Goal: Task Accomplishment & Management: Complete application form

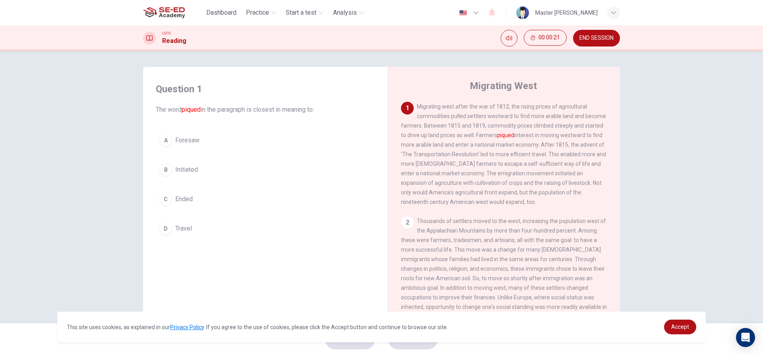
click at [161, 172] on div "B" at bounding box center [165, 169] width 13 height 13
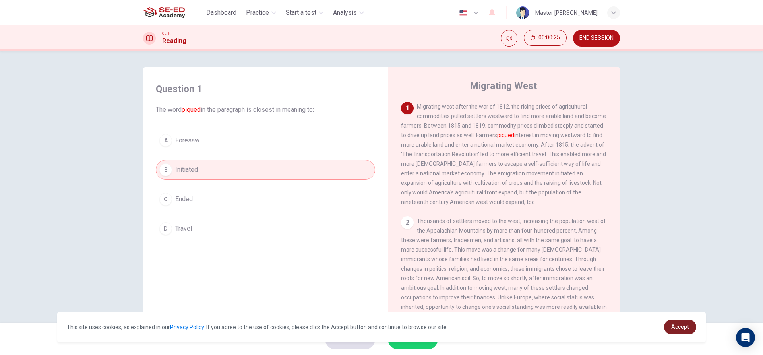
click at [684, 323] on span "Accept" at bounding box center [680, 326] width 18 height 6
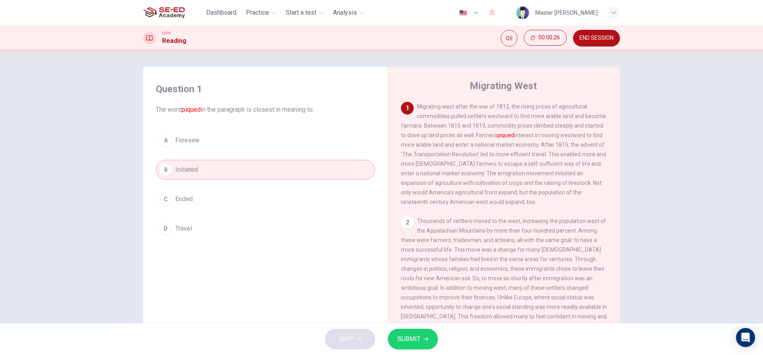
click at [426, 337] on icon "button" at bounding box center [426, 338] width 5 height 5
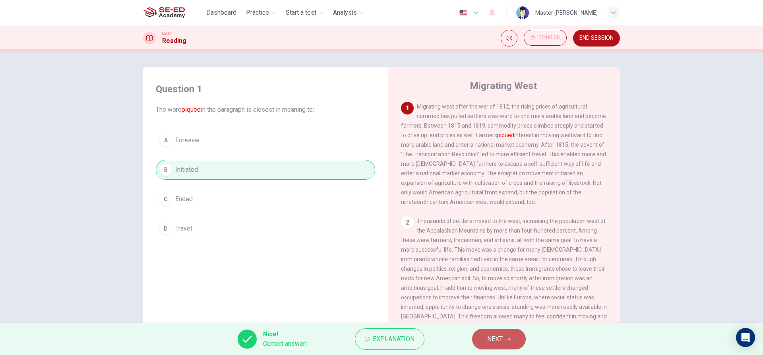
click at [496, 335] on span "NEXT" at bounding box center [494, 338] width 15 height 11
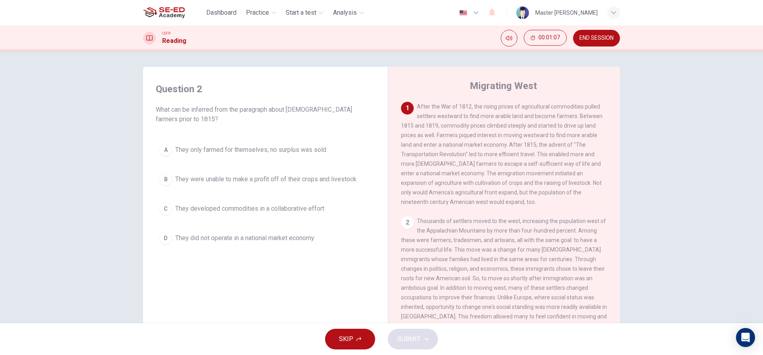
click at [169, 175] on button "B They were unable to make a profit off of their crops and livestock" at bounding box center [265, 179] width 219 height 20
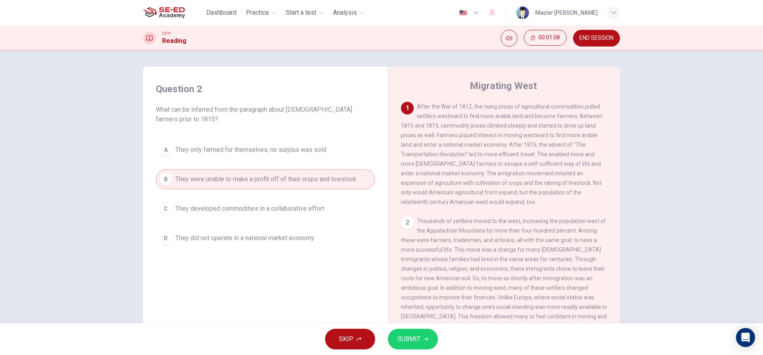
click at [402, 339] on span "SUBMIT" at bounding box center [408, 338] width 23 height 11
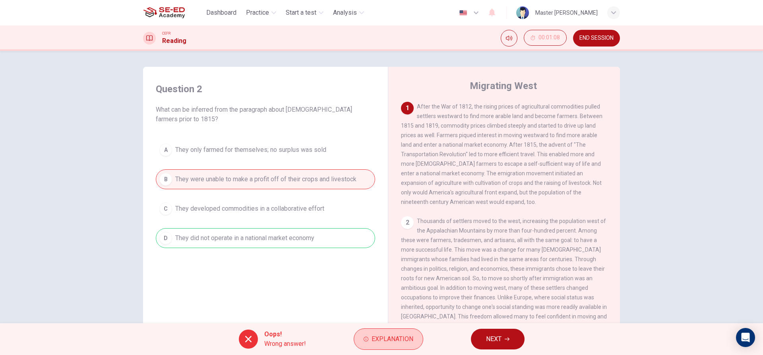
click at [388, 340] on span "Explanation" at bounding box center [392, 338] width 42 height 11
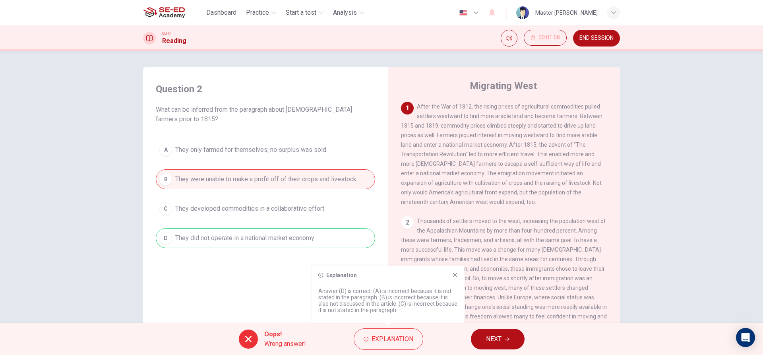
click at [451, 270] on div "Explanation Answer (D) is correct. (A) is incorrect because it is not stated in…" at bounding box center [388, 293] width 153 height 57
click at [452, 271] on div "Explanation Answer (D) is correct. (A) is incorrect because it is not stated in…" at bounding box center [388, 293] width 153 height 57
click at [455, 277] on icon at bounding box center [455, 275] width 6 height 6
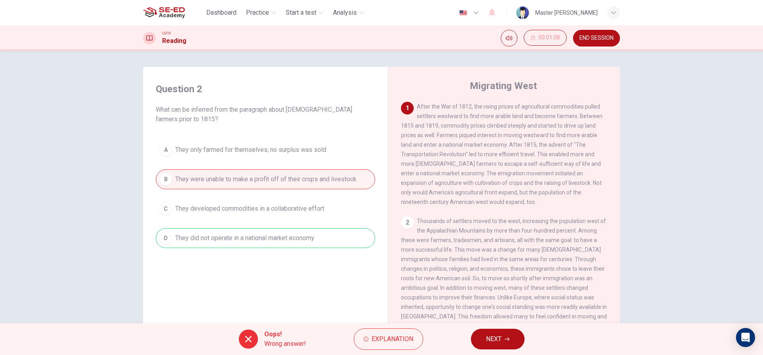
click at [487, 340] on span "NEXT" at bounding box center [493, 338] width 15 height 11
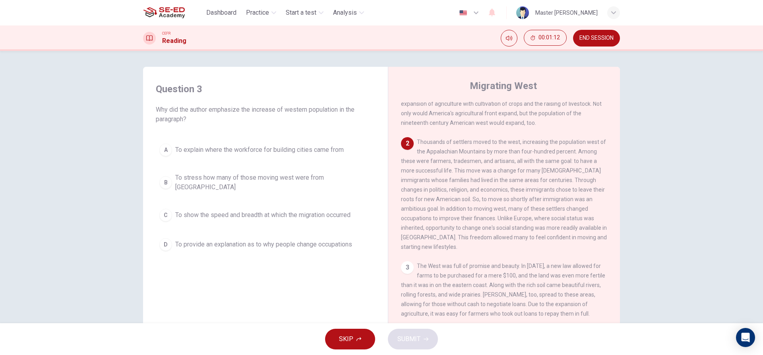
scroll to position [79, 0]
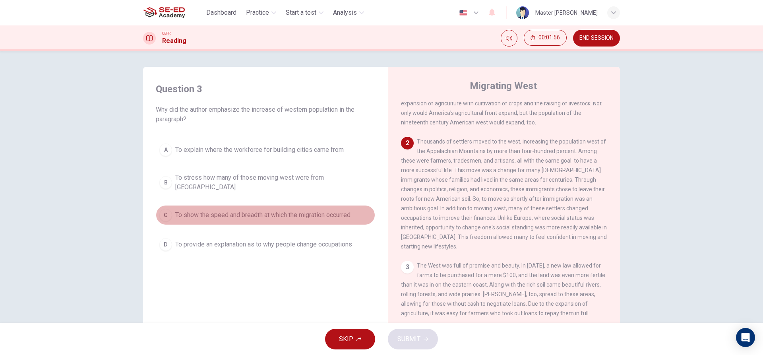
click at [170, 207] on button "C To show the speed and breadth at which the migration occurred" at bounding box center [265, 215] width 219 height 20
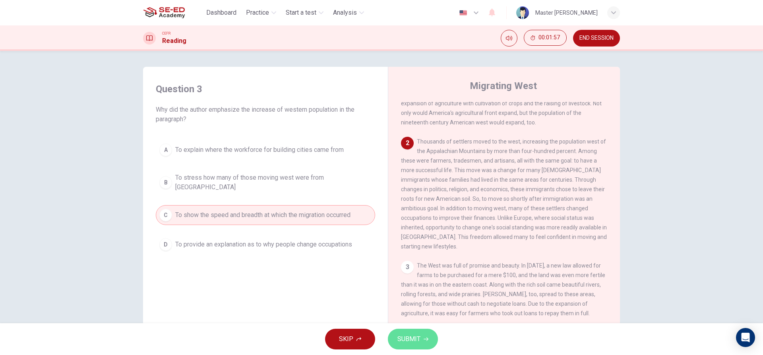
click at [416, 341] on span "SUBMIT" at bounding box center [408, 338] width 23 height 11
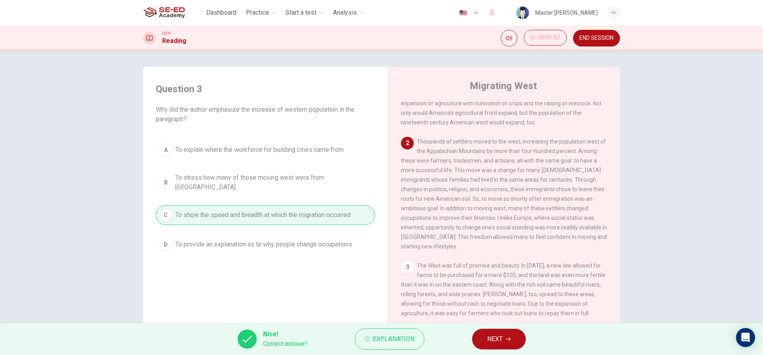
click at [487, 336] on span "NEXT" at bounding box center [494, 338] width 15 height 11
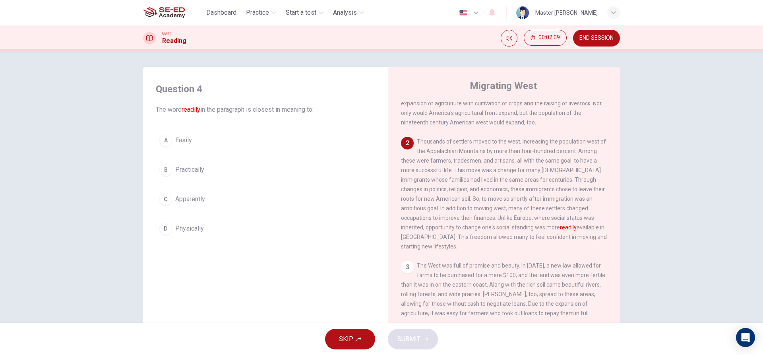
click at [163, 226] on div "D" at bounding box center [165, 228] width 13 height 13
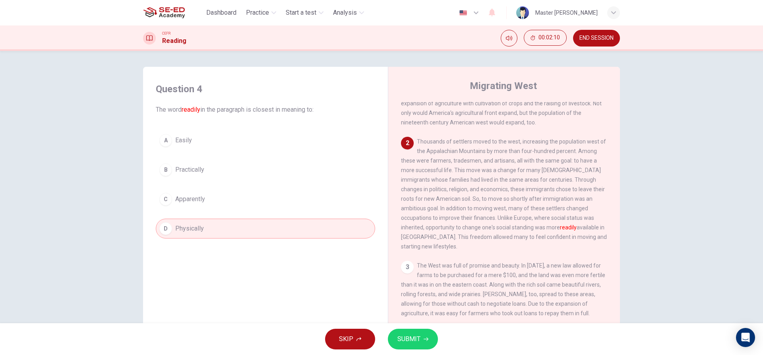
click at [412, 335] on span "SUBMIT" at bounding box center [408, 338] width 23 height 11
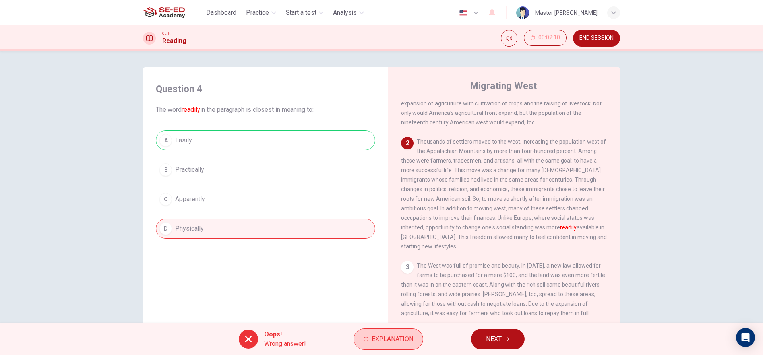
click at [412, 335] on span "Explanation" at bounding box center [392, 338] width 42 height 11
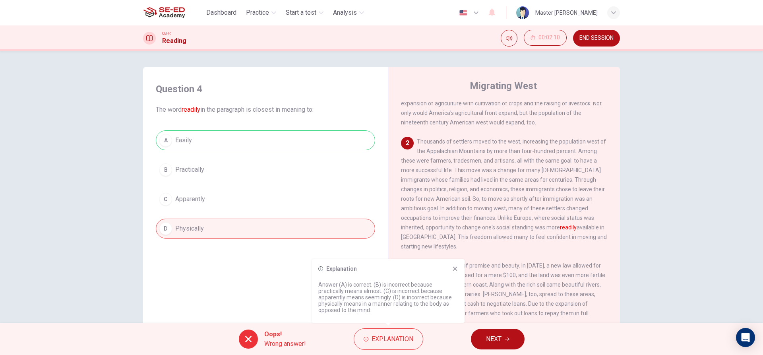
click at [454, 267] on icon at bounding box center [455, 268] width 6 height 6
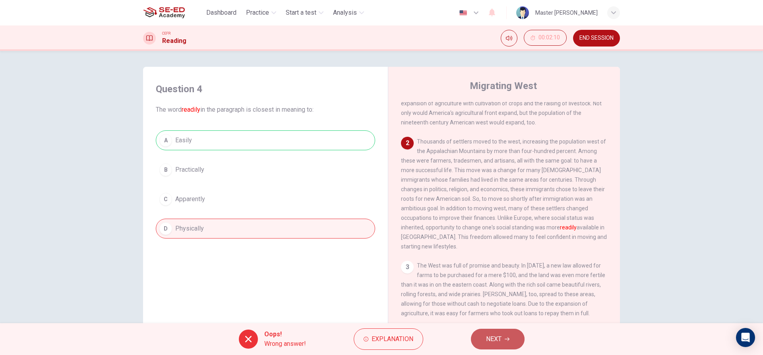
click at [493, 341] on span "NEXT" at bounding box center [493, 338] width 15 height 11
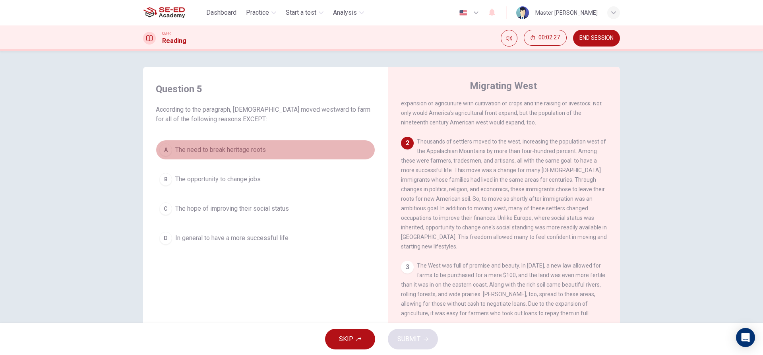
click at [169, 145] on button "A The need to break heritage roots" at bounding box center [265, 150] width 219 height 20
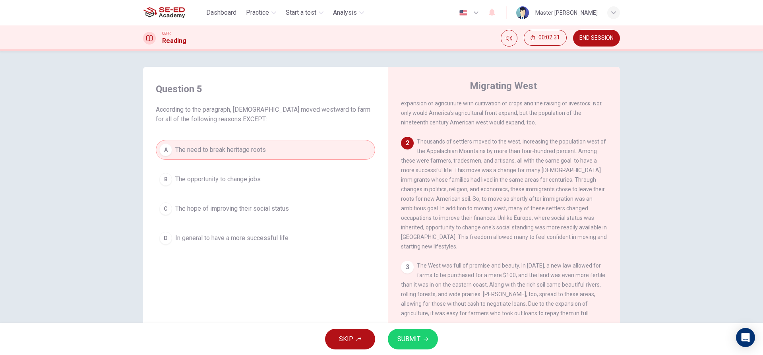
click at [409, 342] on span "SUBMIT" at bounding box center [408, 338] width 23 height 11
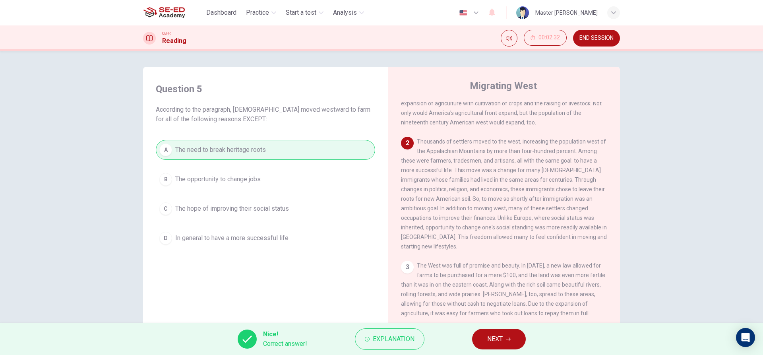
click at [492, 331] on button "NEXT" at bounding box center [499, 339] width 54 height 21
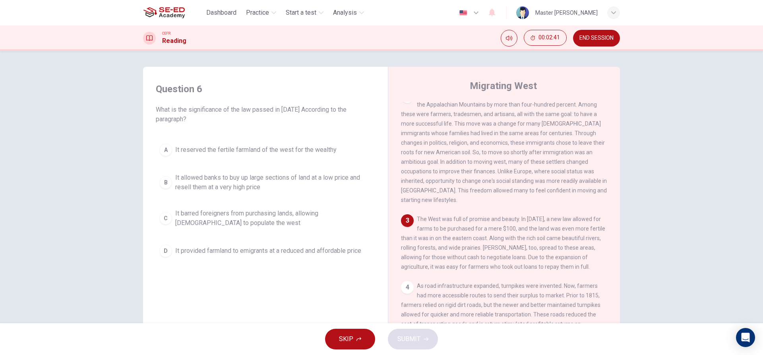
scroll to position [159, 0]
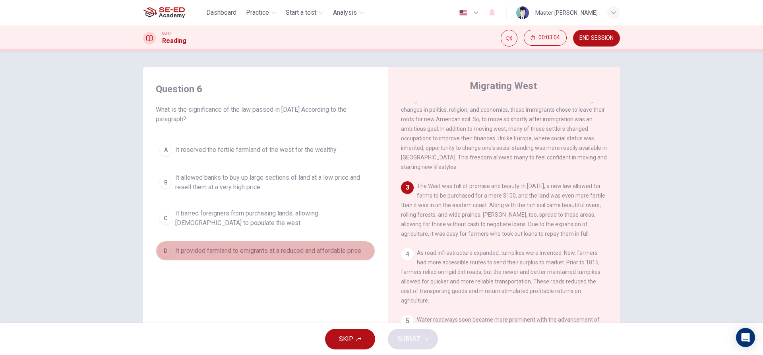
click at [169, 255] on button "D It provided farmland to emigrants at a reduced and affordable price" at bounding box center [265, 251] width 219 height 20
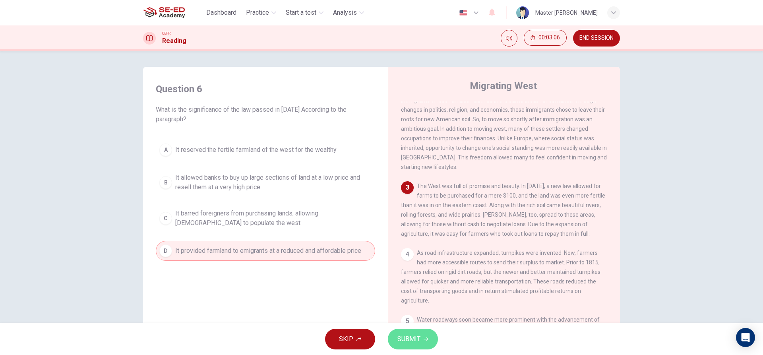
drag, startPoint x: 424, startPoint y: 340, endPoint x: 429, endPoint y: 336, distance: 6.5
click at [429, 336] on button "SUBMIT" at bounding box center [413, 339] width 50 height 21
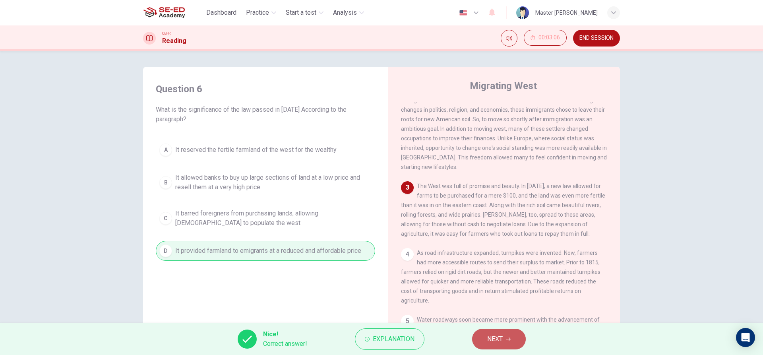
click at [513, 341] on button "NEXT" at bounding box center [499, 339] width 54 height 21
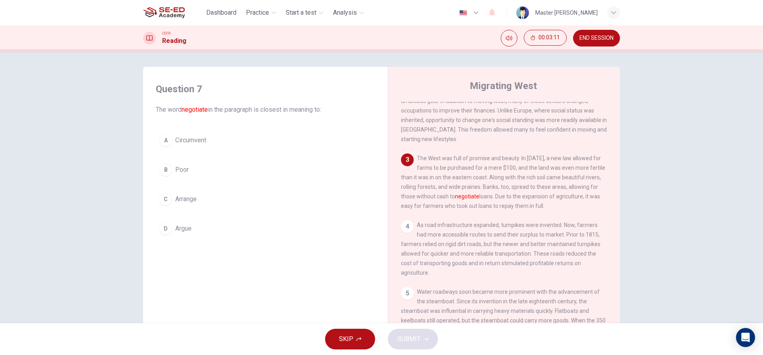
scroll to position [199, 0]
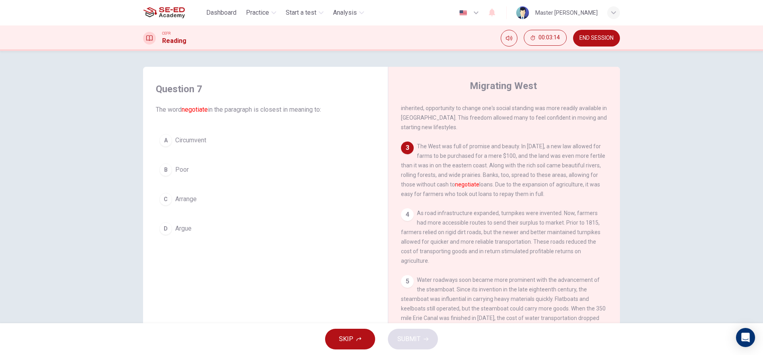
click at [161, 195] on div "C" at bounding box center [165, 199] width 13 height 13
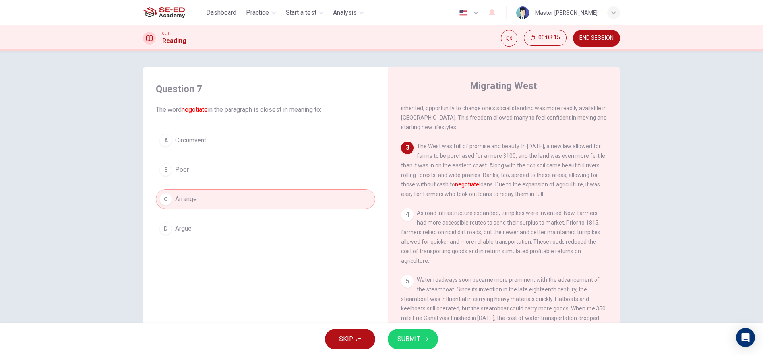
click at [164, 227] on div "D" at bounding box center [165, 228] width 13 height 13
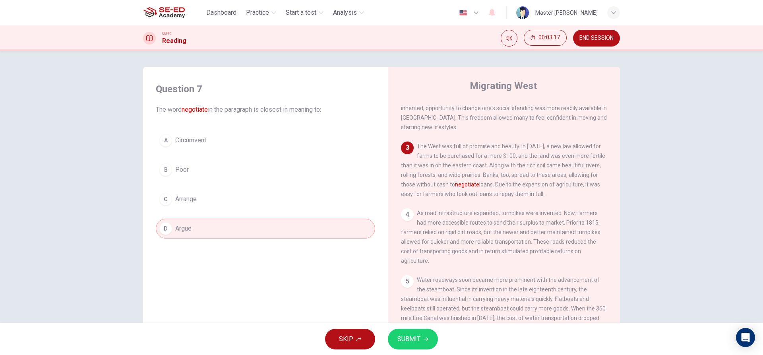
drag, startPoint x: 159, startPoint y: 185, endPoint x: 325, endPoint y: 307, distance: 205.4
click at [322, 307] on div "Question 7 The word negotiate in the paragraph is closest in meaning to: A Circ…" at bounding box center [265, 209] width 232 height 268
click at [402, 337] on span "SUBMIT" at bounding box center [408, 338] width 23 height 11
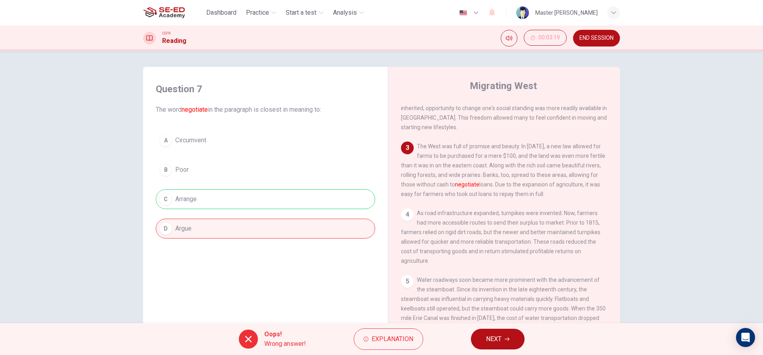
click at [509, 347] on button "NEXT" at bounding box center [498, 339] width 54 height 21
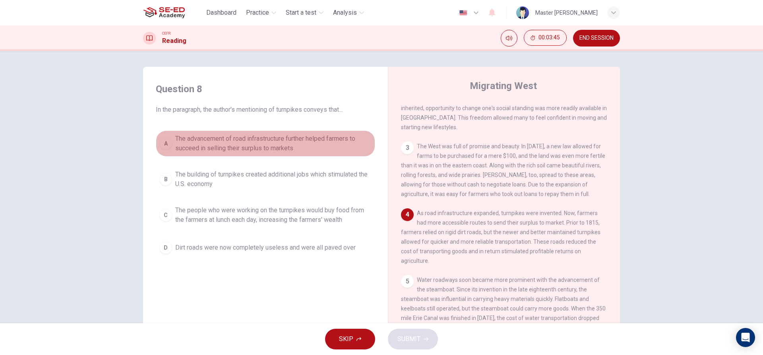
click at [165, 148] on div "A" at bounding box center [165, 143] width 13 height 13
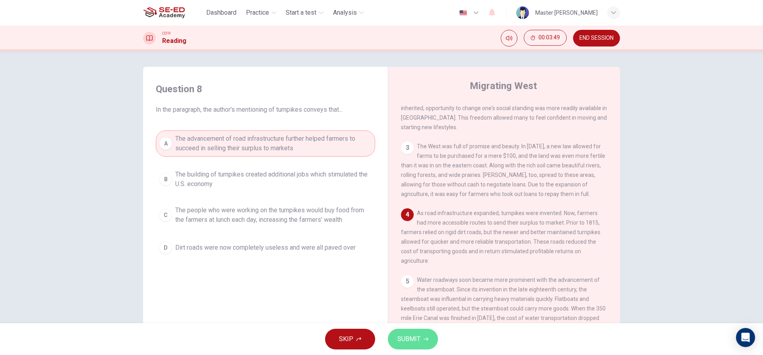
click at [425, 344] on button "SUBMIT" at bounding box center [413, 339] width 50 height 21
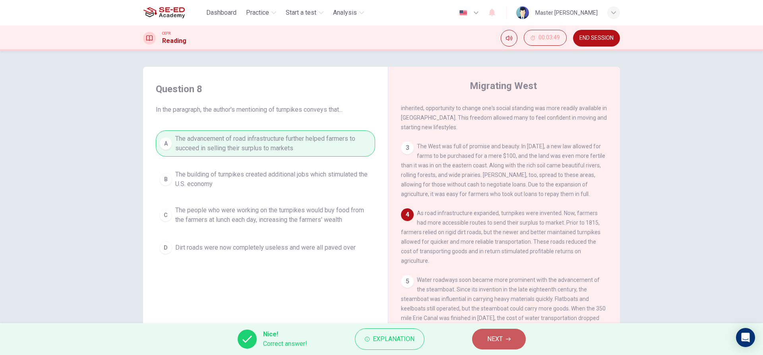
click at [493, 337] on span "NEXT" at bounding box center [494, 338] width 15 height 11
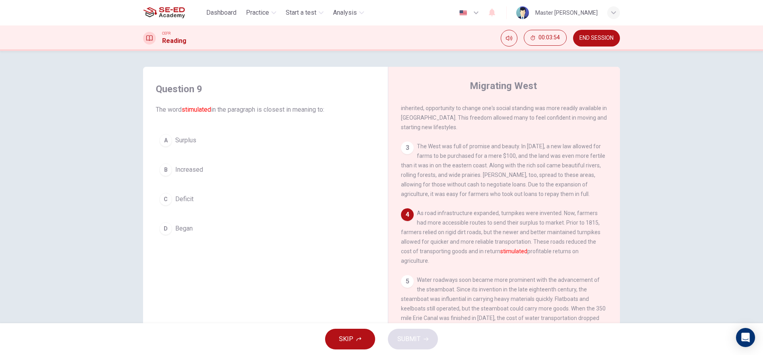
click at [166, 166] on div "B" at bounding box center [165, 169] width 13 height 13
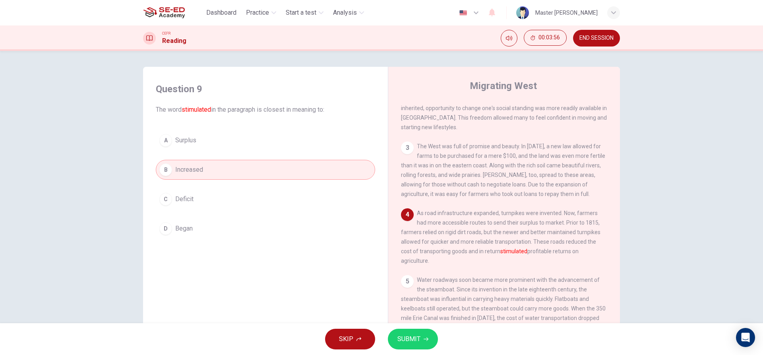
click at [420, 344] on span "SUBMIT" at bounding box center [408, 338] width 23 height 11
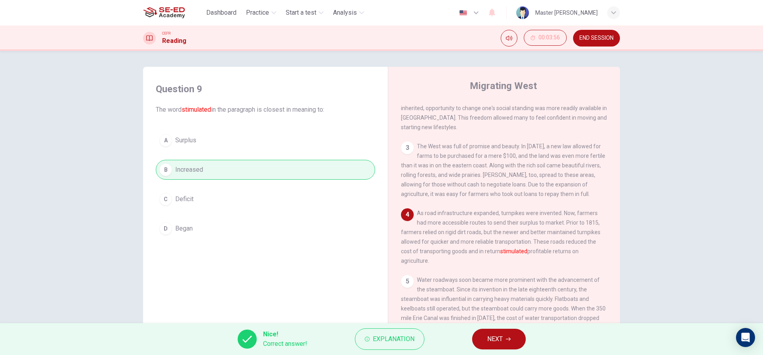
click at [507, 339] on icon "button" at bounding box center [508, 338] width 5 height 5
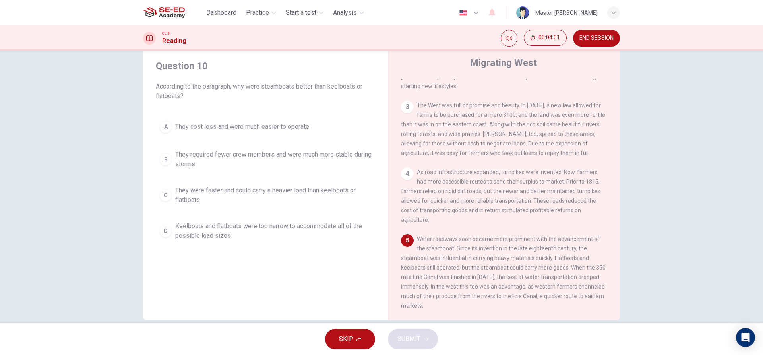
scroll to position [36, 0]
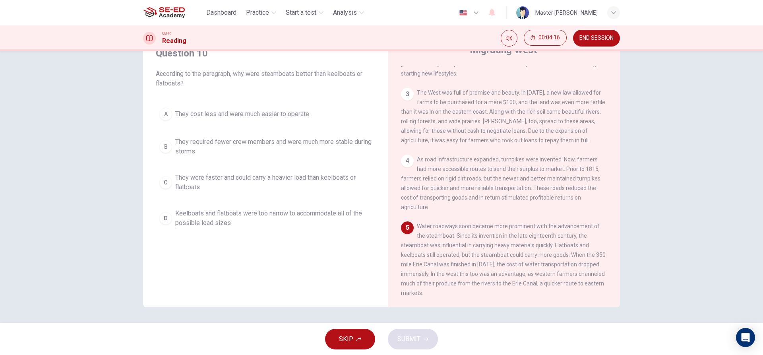
click at [169, 113] on div "A" at bounding box center [165, 114] width 13 height 13
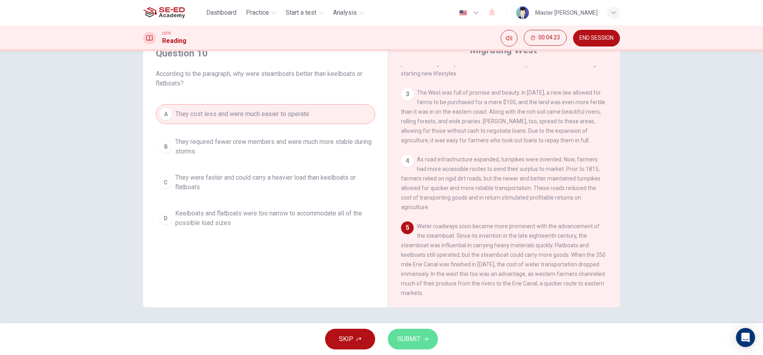
click at [416, 339] on span "SUBMIT" at bounding box center [408, 338] width 23 height 11
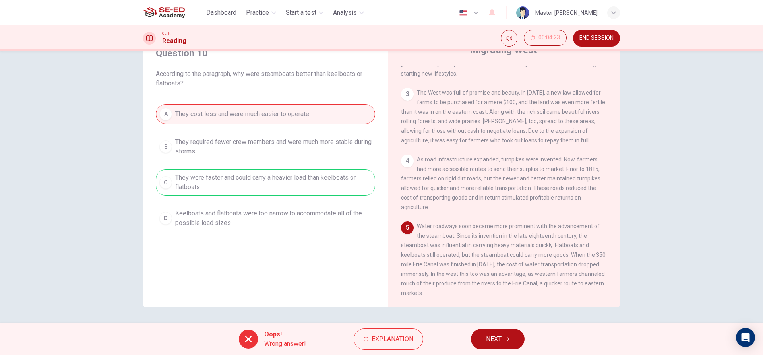
drag, startPoint x: 233, startPoint y: 176, endPoint x: 232, endPoint y: 181, distance: 5.6
click at [232, 181] on div "A They cost less and were much easier to operate B They required fewer crew mem…" at bounding box center [265, 167] width 219 height 127
click at [487, 338] on span "NEXT" at bounding box center [493, 338] width 15 height 11
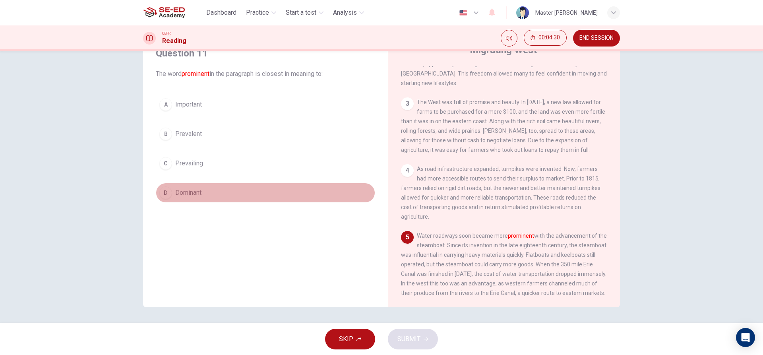
click at [161, 189] on div "D" at bounding box center [165, 192] width 13 height 13
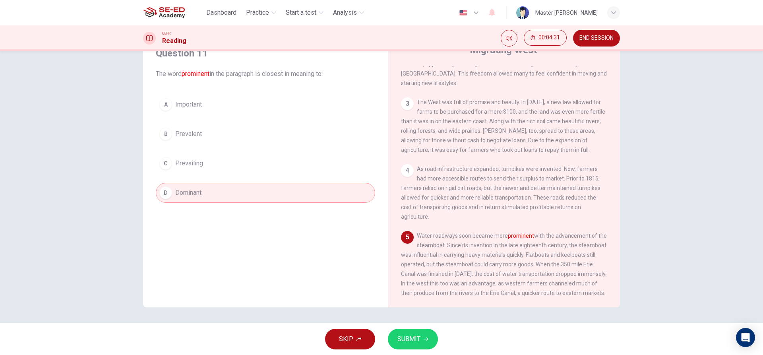
click at [409, 335] on span "SUBMIT" at bounding box center [408, 338] width 23 height 11
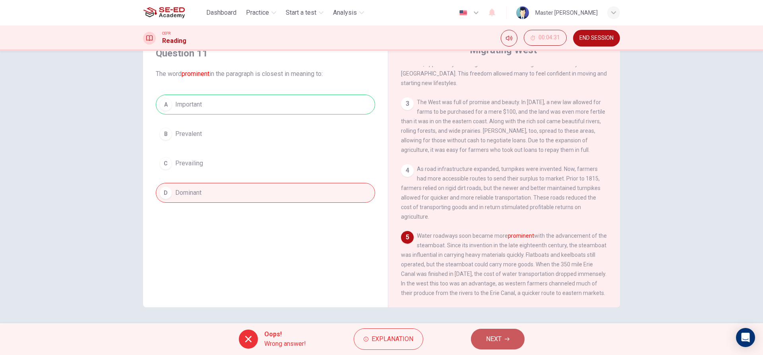
click at [513, 343] on button "NEXT" at bounding box center [498, 339] width 54 height 21
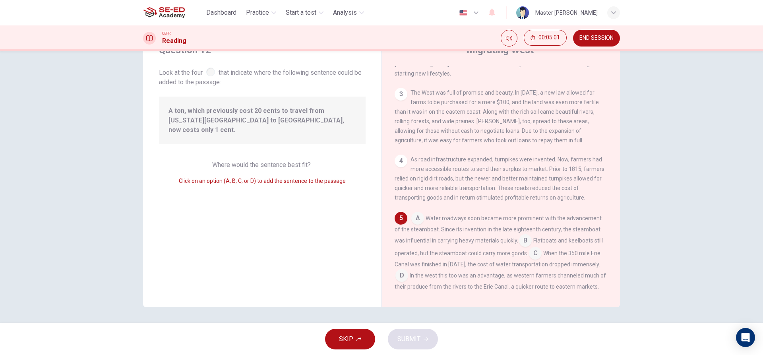
click at [404, 270] on input at bounding box center [401, 276] width 13 height 13
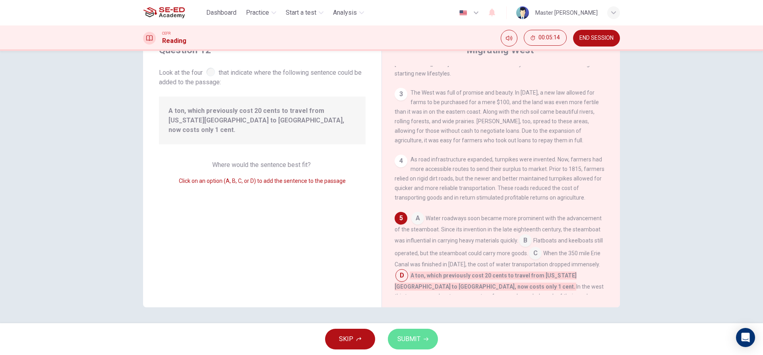
click at [400, 335] on span "SUBMIT" at bounding box center [408, 338] width 23 height 11
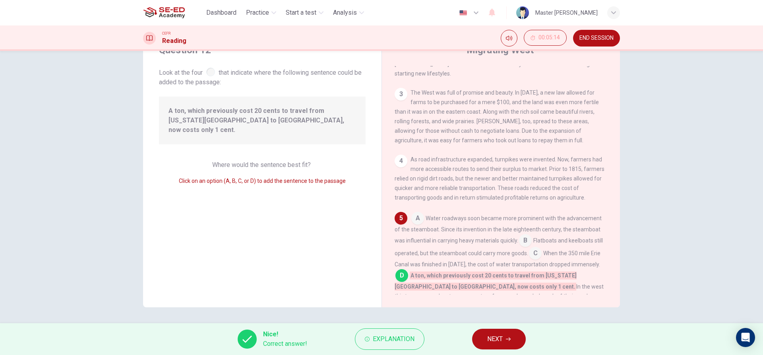
click at [494, 338] on span "NEXT" at bounding box center [494, 338] width 15 height 11
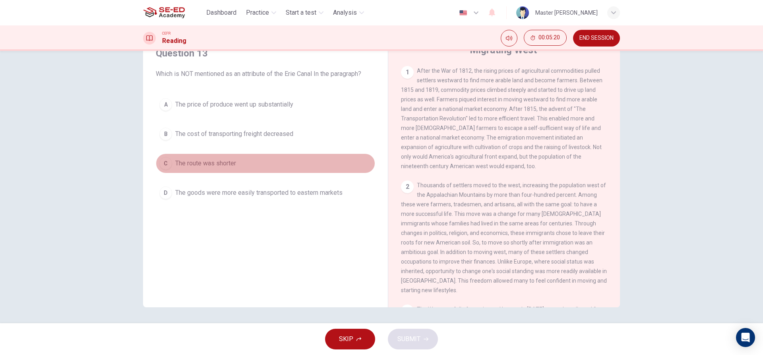
click at [164, 168] on div "C" at bounding box center [165, 163] width 13 height 13
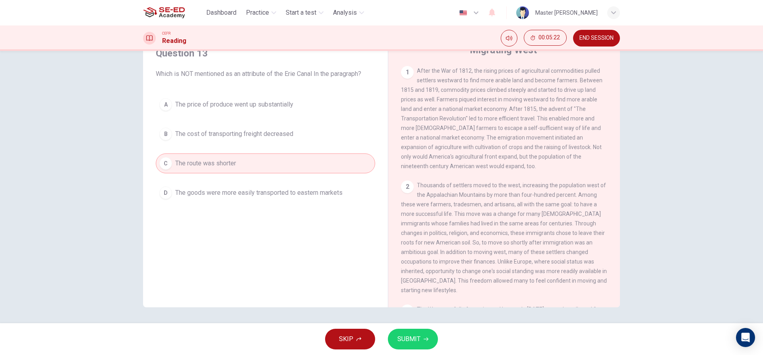
click at [167, 130] on div "B" at bounding box center [165, 134] width 13 height 13
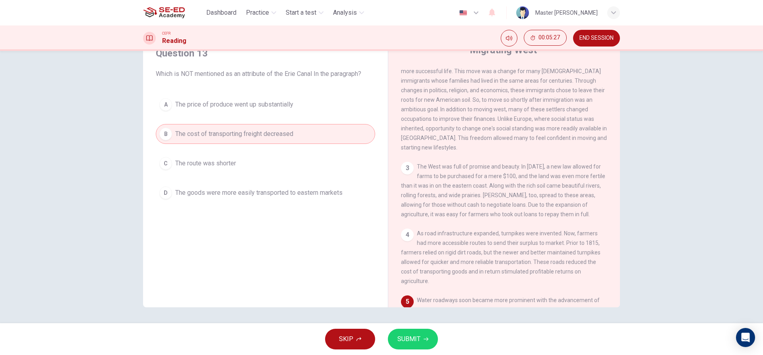
scroll to position [234, 0]
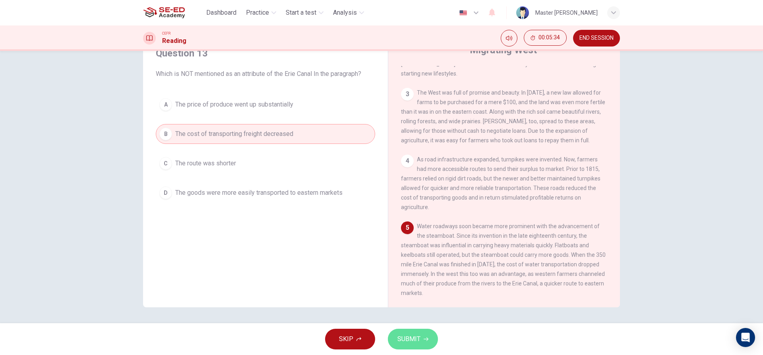
click at [420, 345] on button "SUBMIT" at bounding box center [413, 339] width 50 height 21
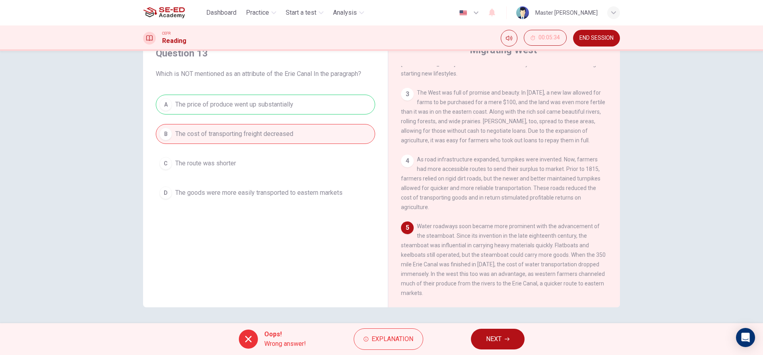
click at [500, 333] on button "NEXT" at bounding box center [498, 339] width 54 height 21
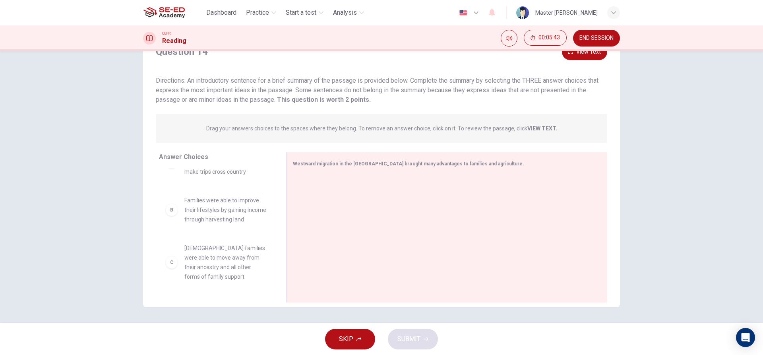
scroll to position [40, 0]
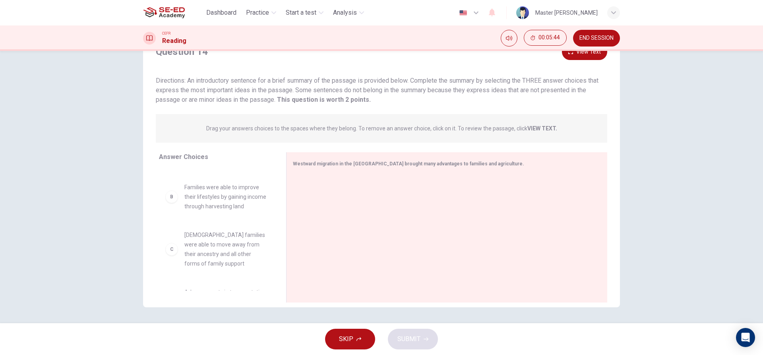
click at [171, 203] on div "B" at bounding box center [171, 196] width 13 height 13
click at [167, 203] on div "B" at bounding box center [171, 196] width 13 height 13
click at [206, 201] on span "Families were able to improve their lifestyles by gaining income through harves…" at bounding box center [225, 196] width 83 height 29
click at [259, 198] on span "Families were able to improve their lifestyles by gaining income through harves…" at bounding box center [225, 196] width 83 height 29
drag, startPoint x: 173, startPoint y: 211, endPoint x: 318, endPoint y: 199, distance: 145.1
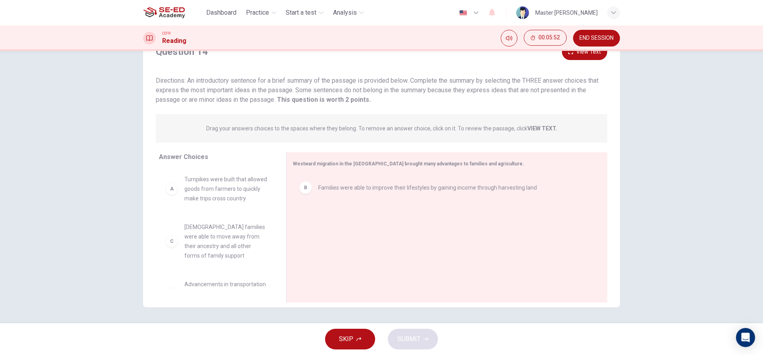
scroll to position [0, 0]
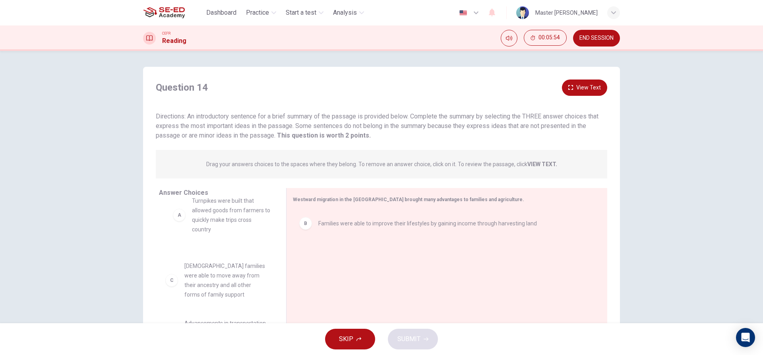
drag, startPoint x: 213, startPoint y: 221, endPoint x: 218, endPoint y: 221, distance: 5.2
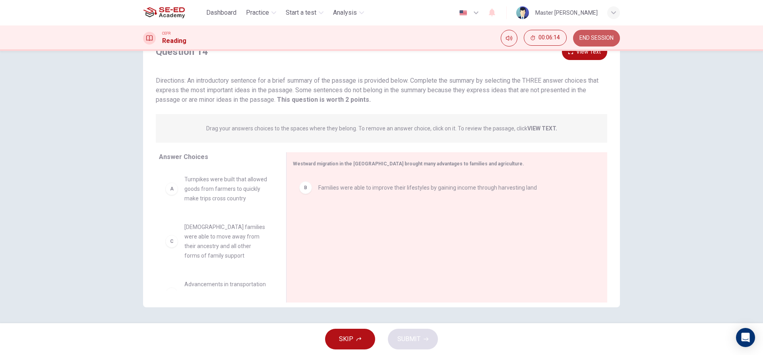
click at [596, 41] on button "END SESSION" at bounding box center [596, 38] width 47 height 17
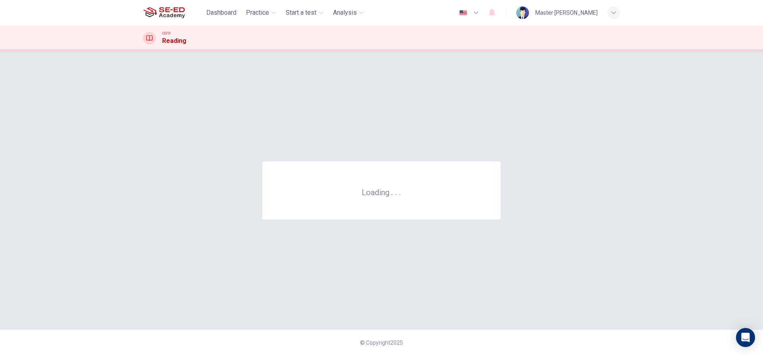
scroll to position [0, 0]
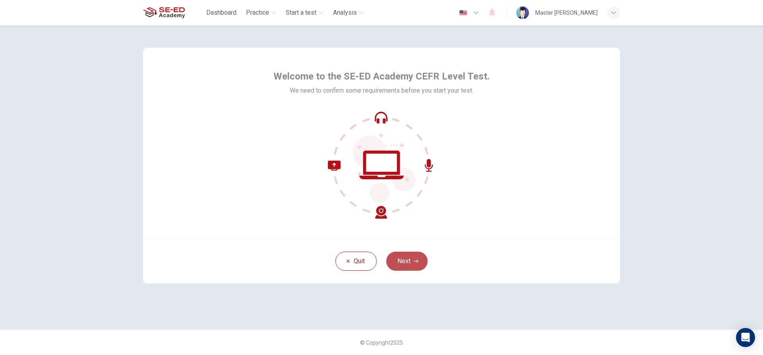
click at [407, 257] on button "Next" at bounding box center [406, 260] width 41 height 19
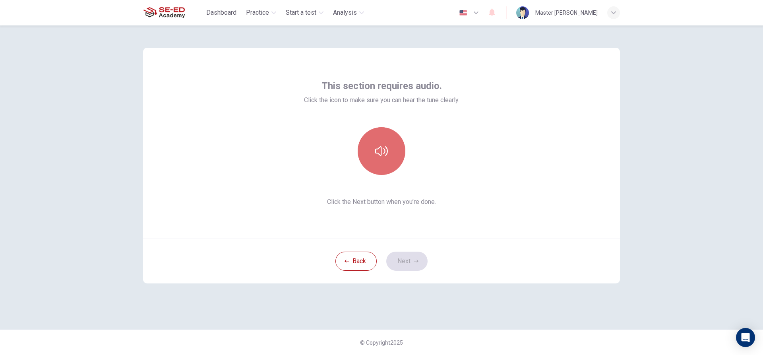
click at [392, 159] on button "button" at bounding box center [382, 151] width 48 height 48
click at [409, 259] on button "Next" at bounding box center [406, 260] width 41 height 19
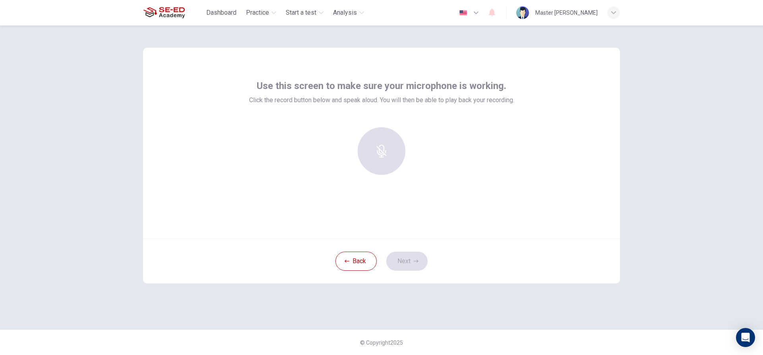
drag, startPoint x: 176, startPoint y: 43, endPoint x: 205, endPoint y: 96, distance: 61.0
click at [208, 97] on div "Use this screen to make sure your microphone is working. Click the record butto…" at bounding box center [381, 143] width 477 height 191
click at [380, 161] on h6 "Record" at bounding box center [382, 158] width 18 height 10
click at [380, 161] on h6 "Stop" at bounding box center [381, 158] width 12 height 10
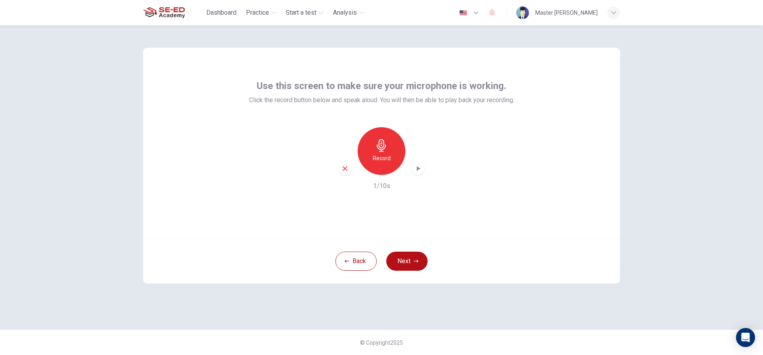
click at [415, 170] on icon "button" at bounding box center [418, 168] width 8 height 8
click at [412, 264] on button "Next" at bounding box center [406, 260] width 41 height 19
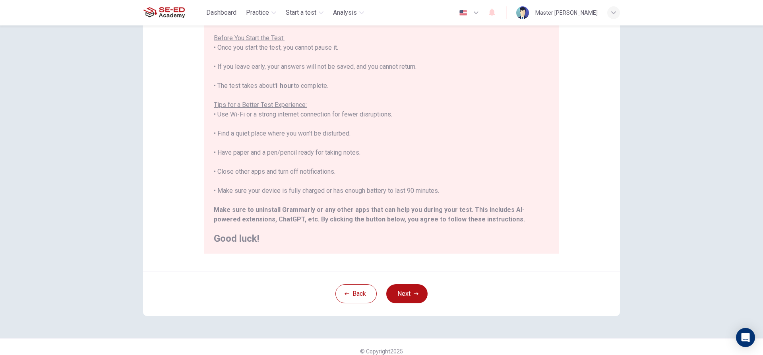
scroll to position [87, 0]
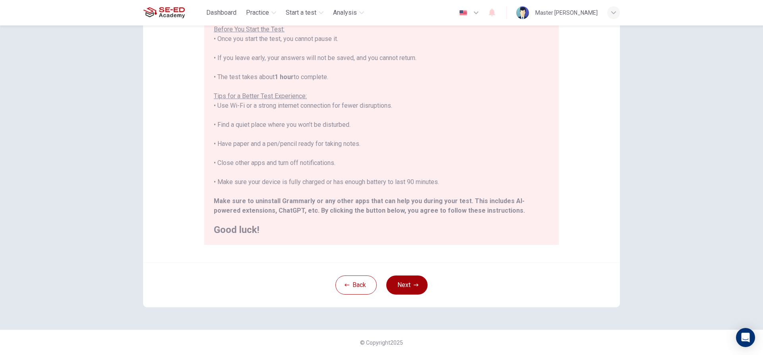
click at [398, 280] on button "Next" at bounding box center [406, 284] width 41 height 19
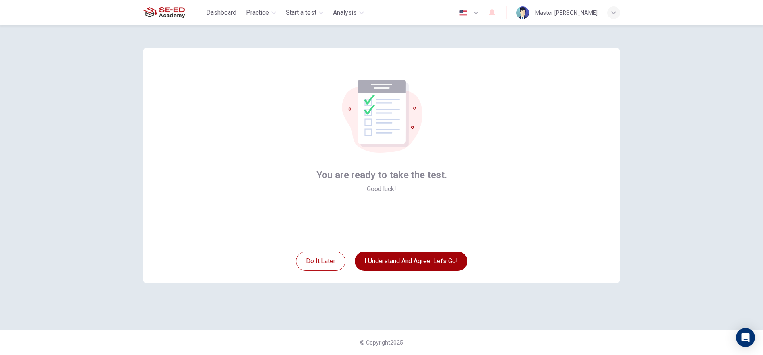
scroll to position [0, 0]
click at [404, 262] on button "I understand and agree. Let’s go!" at bounding box center [411, 260] width 112 height 19
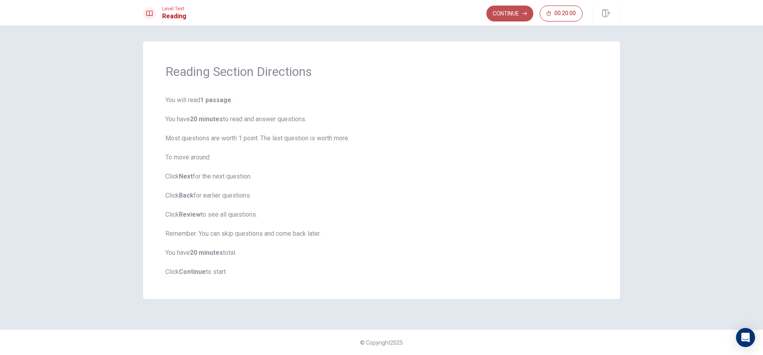
click at [501, 8] on button "Continue" at bounding box center [509, 14] width 47 height 16
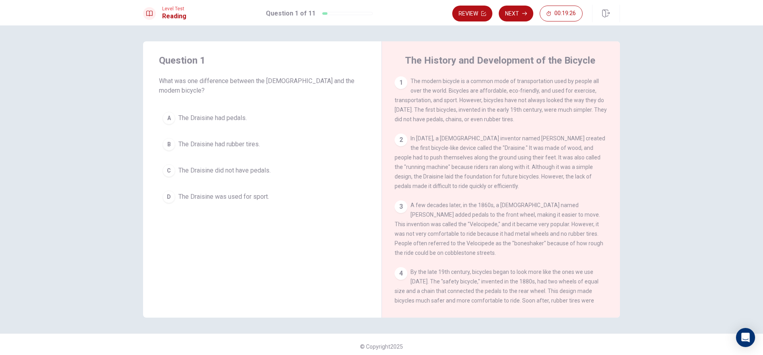
click at [168, 161] on button "C The Draisine did not have pedals." at bounding box center [262, 171] width 207 height 20
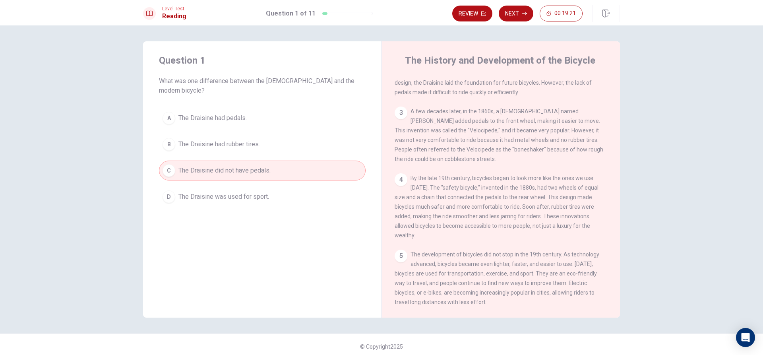
scroll to position [107, 0]
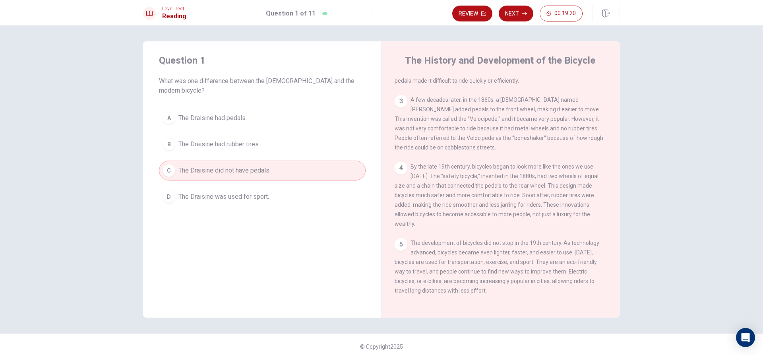
click at [206, 166] on span "The Draisine did not have pedals." at bounding box center [224, 171] width 92 height 10
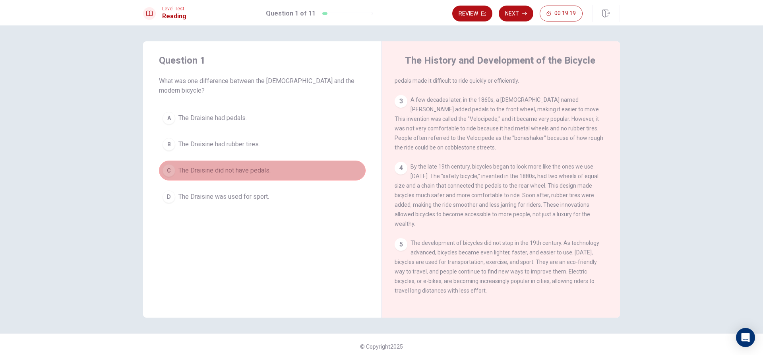
click at [159, 162] on button "C The Draisine did not have pedals." at bounding box center [262, 171] width 207 height 20
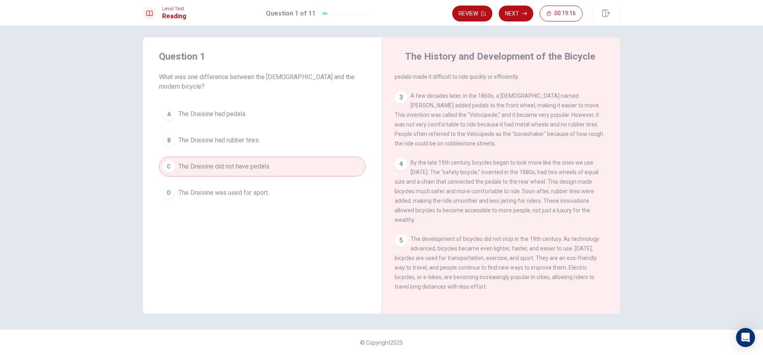
scroll to position [0, 0]
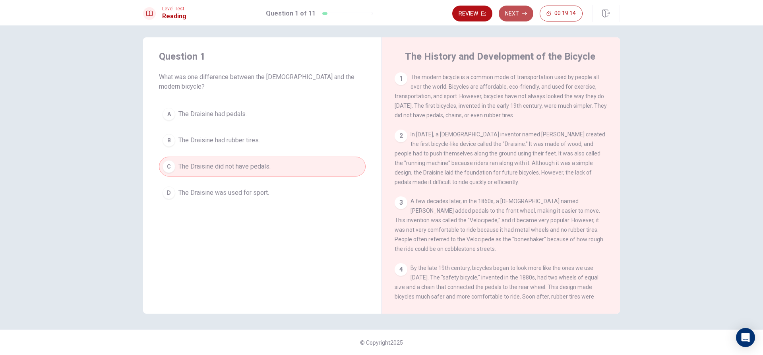
click at [522, 8] on button "Next" at bounding box center [516, 14] width 35 height 16
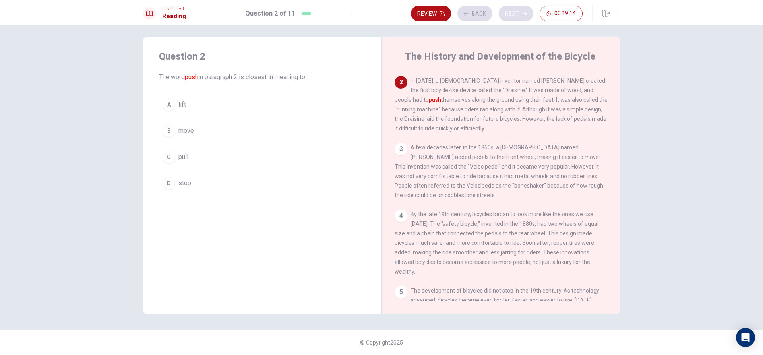
scroll to position [59, 0]
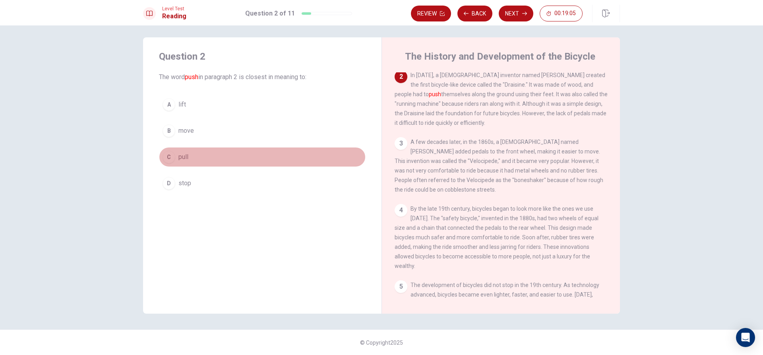
click at [166, 153] on div "C" at bounding box center [168, 157] width 13 height 13
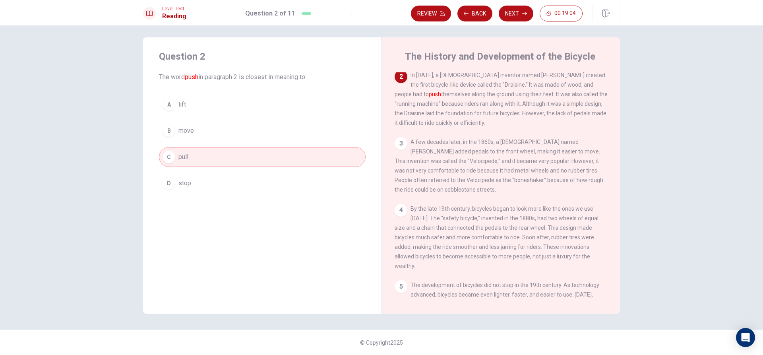
click at [173, 136] on button "B move" at bounding box center [262, 131] width 207 height 20
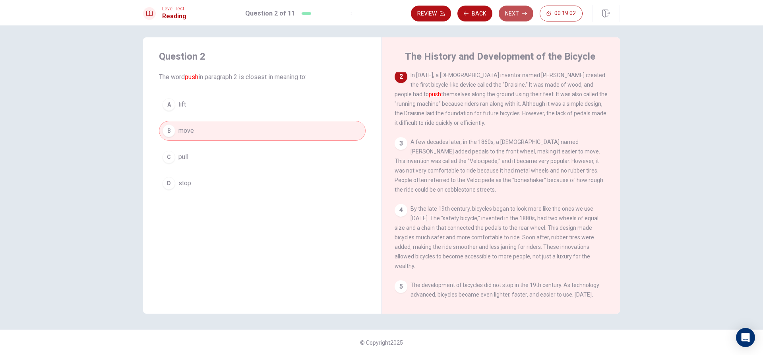
click at [514, 10] on button "Next" at bounding box center [516, 14] width 35 height 16
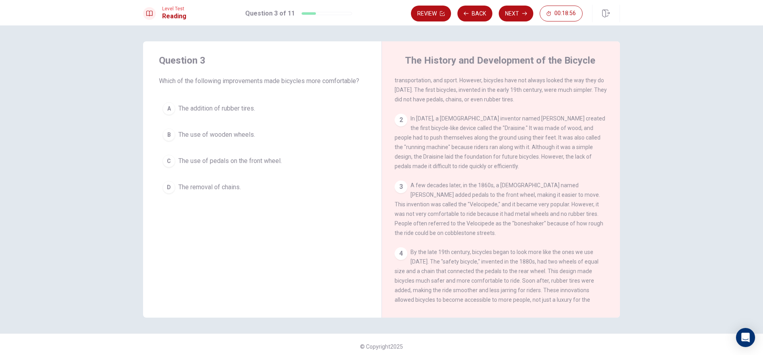
scroll to position [0, 0]
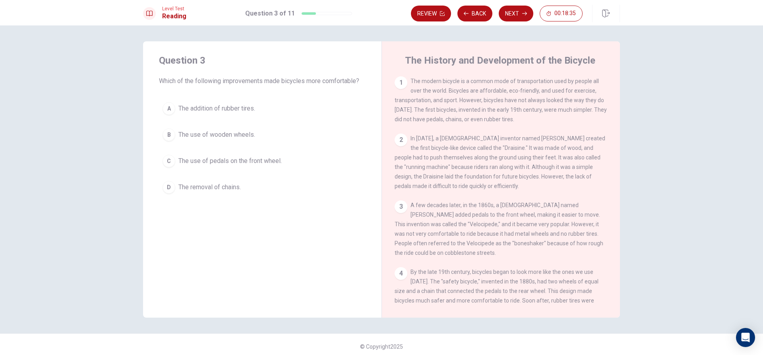
click at [173, 108] on div "A" at bounding box center [168, 108] width 13 height 13
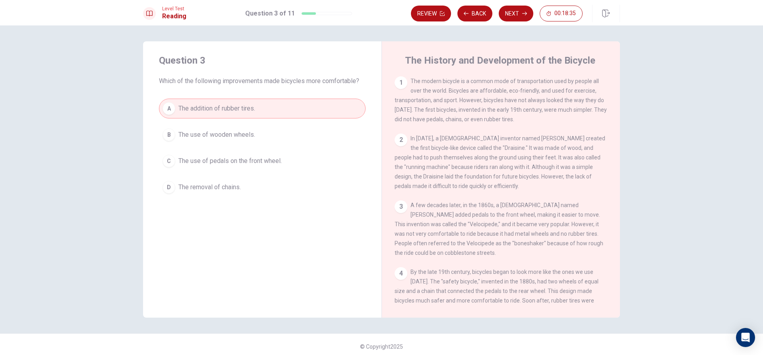
click at [169, 143] on button "B The use of wooden wheels." at bounding box center [262, 135] width 207 height 20
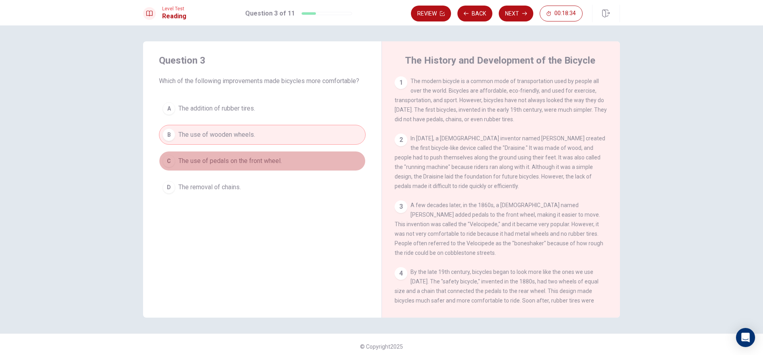
click at [165, 165] on div "C" at bounding box center [168, 161] width 13 height 13
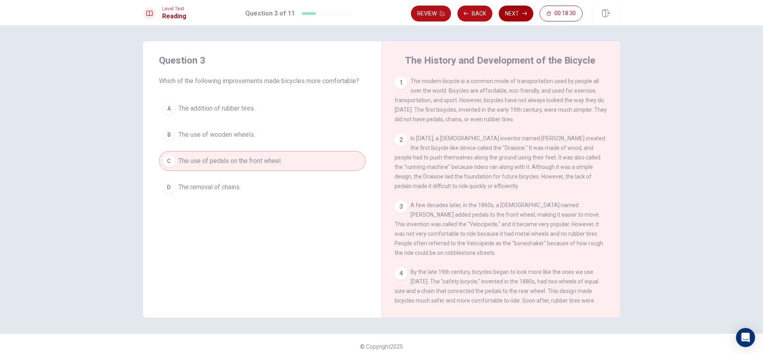
click at [514, 13] on button "Next" at bounding box center [516, 14] width 35 height 16
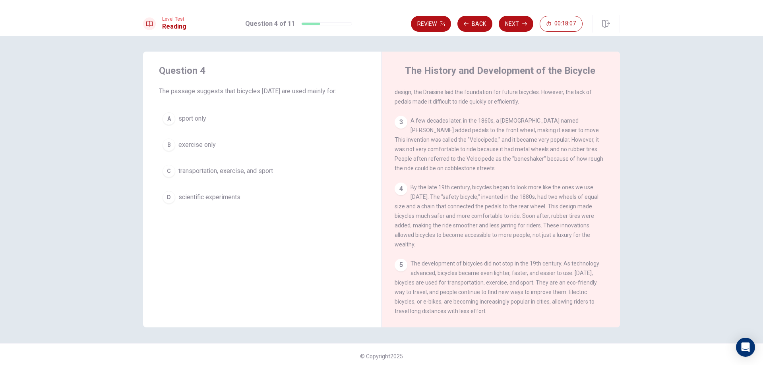
scroll to position [107, 0]
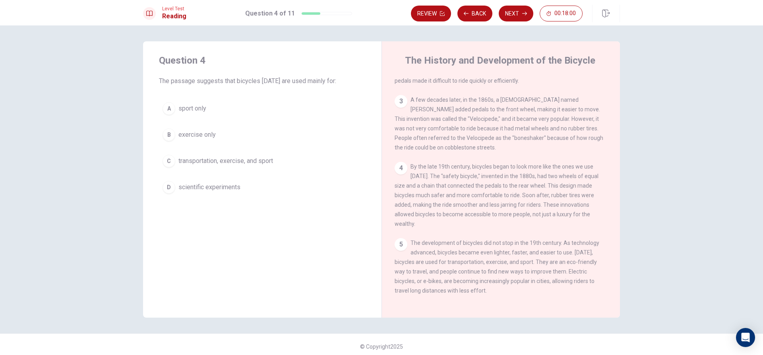
click at [176, 157] on button "C transportation, exercise, and sport" at bounding box center [262, 161] width 207 height 20
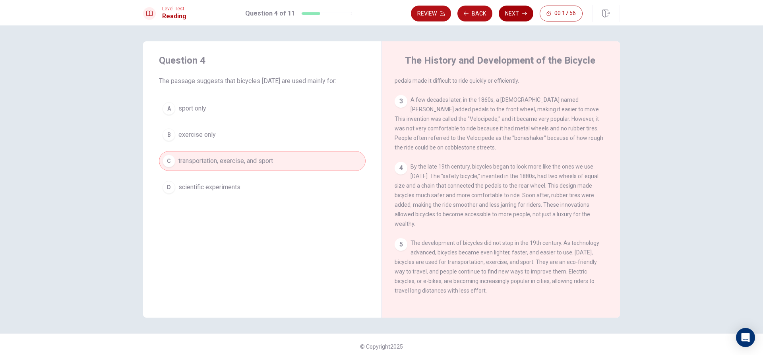
click at [519, 12] on button "Next" at bounding box center [516, 14] width 35 height 16
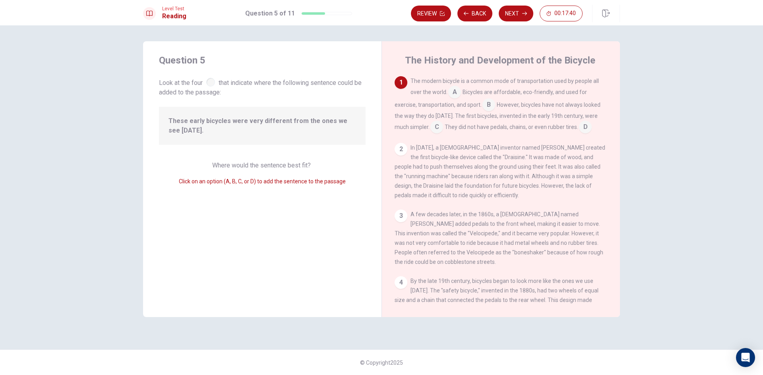
click at [397, 150] on div "2" at bounding box center [401, 149] width 13 height 13
click at [492, 102] on input at bounding box center [488, 105] width 13 height 13
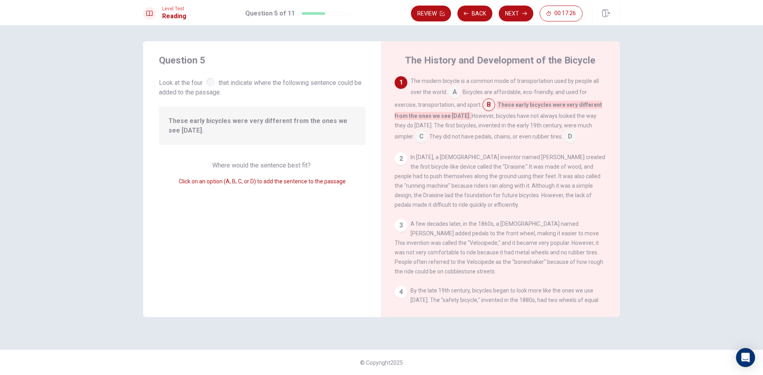
click at [492, 103] on input at bounding box center [488, 105] width 13 height 13
click at [563, 141] on input at bounding box center [569, 137] width 13 height 13
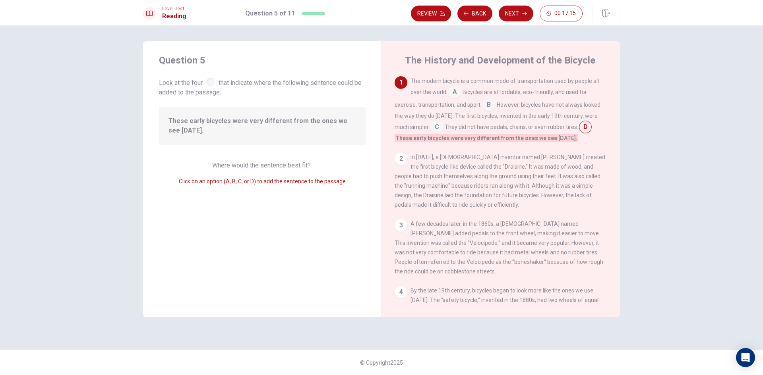
click at [456, 90] on input at bounding box center [454, 93] width 13 height 13
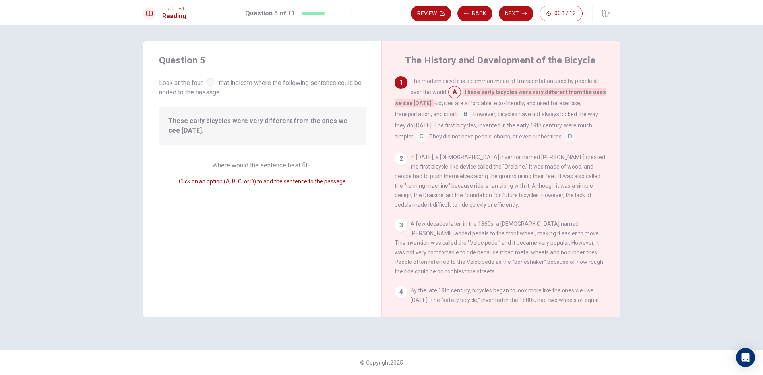
click at [456, 90] on input at bounding box center [454, 93] width 13 height 13
click at [471, 116] on input at bounding box center [465, 115] width 13 height 13
click at [563, 139] on input at bounding box center [569, 137] width 13 height 13
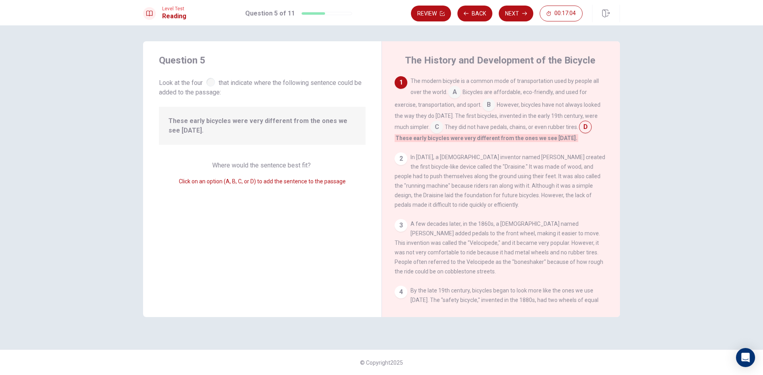
click at [488, 101] on input at bounding box center [488, 105] width 13 height 13
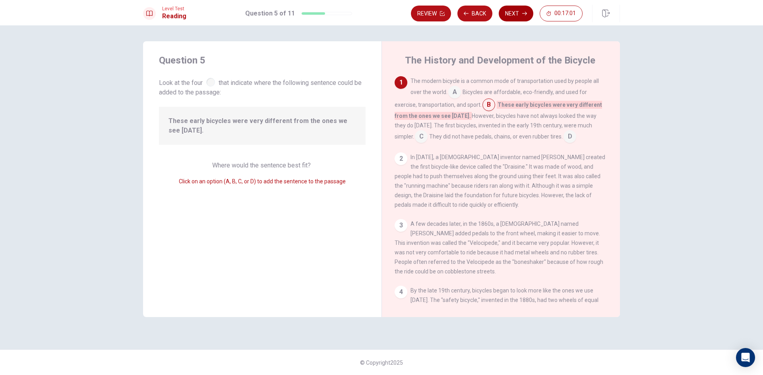
click at [524, 16] on button "Next" at bounding box center [516, 14] width 35 height 16
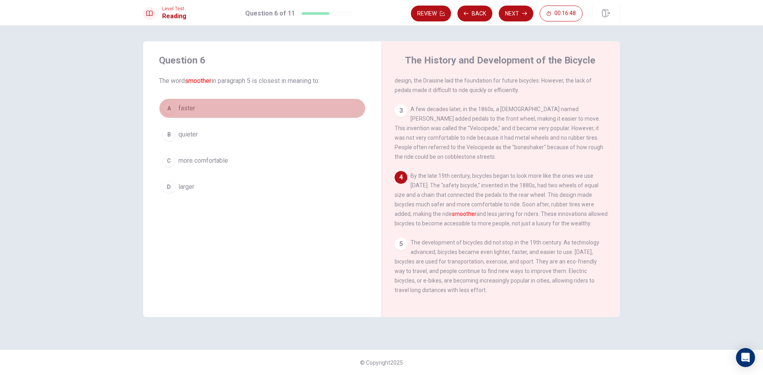
click at [172, 111] on div "A" at bounding box center [168, 108] width 13 height 13
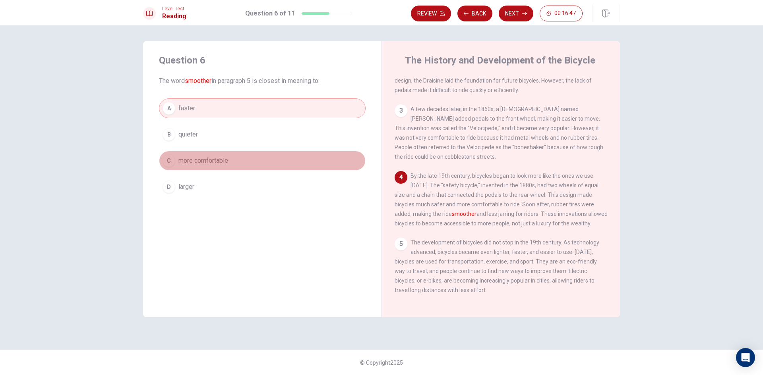
click at [173, 159] on div "C" at bounding box center [168, 161] width 13 height 13
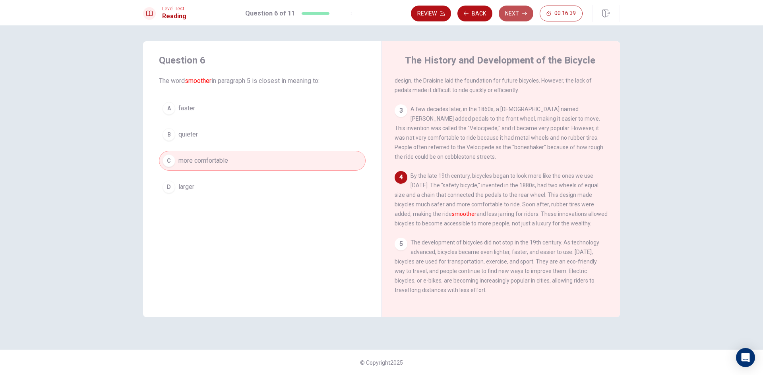
click at [511, 10] on button "Next" at bounding box center [516, 14] width 35 height 16
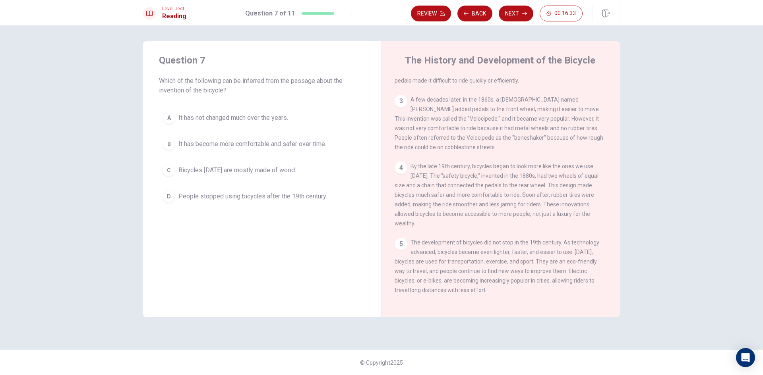
click at [177, 142] on button "B It has become more comfortable and safer over time." at bounding box center [262, 144] width 207 height 20
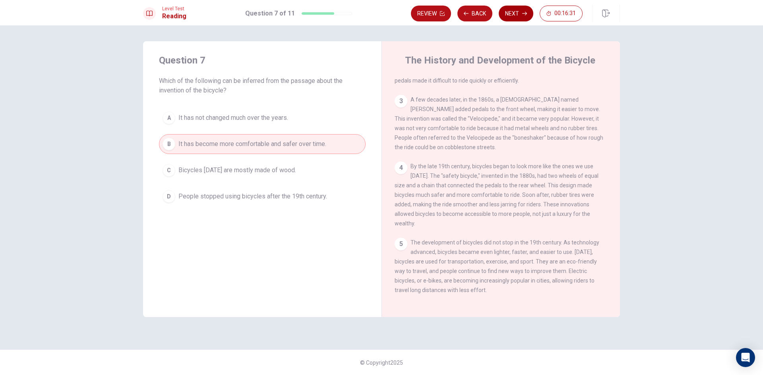
click at [512, 10] on button "Next" at bounding box center [516, 14] width 35 height 16
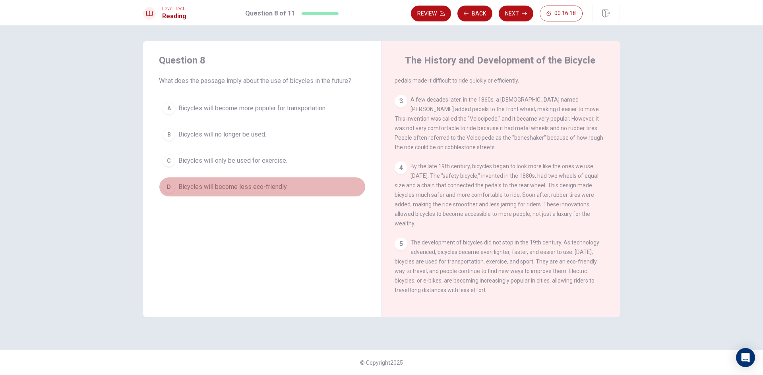
click at [171, 187] on div "D" at bounding box center [168, 187] width 13 height 13
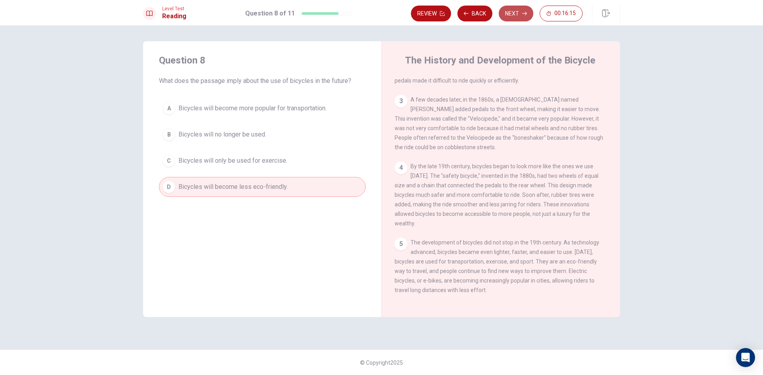
click at [510, 11] on button "Next" at bounding box center [516, 14] width 35 height 16
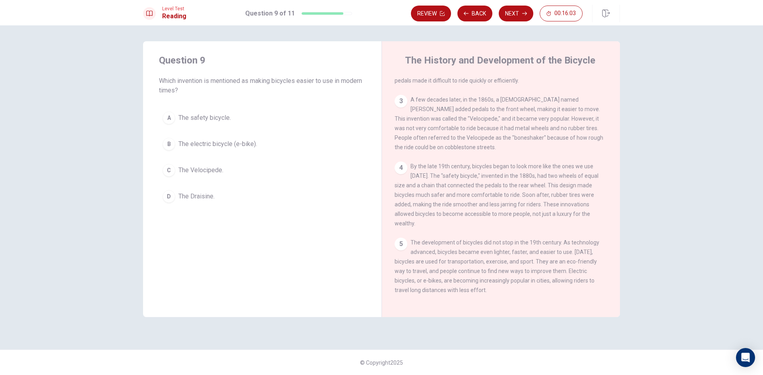
click at [176, 144] on button "B The electric bicycle (e-bike)." at bounding box center [262, 144] width 207 height 20
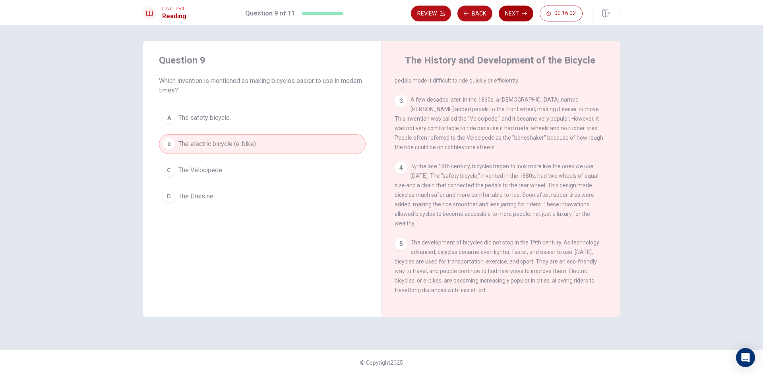
click at [519, 18] on button "Next" at bounding box center [516, 14] width 35 height 16
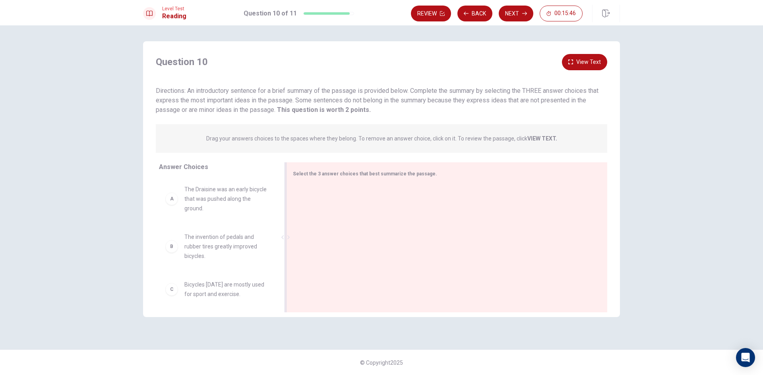
scroll to position [1, 0]
drag, startPoint x: 213, startPoint y: 293, endPoint x: 357, endPoint y: 201, distance: 170.6
drag, startPoint x: 213, startPoint y: 191, endPoint x: 379, endPoint y: 237, distance: 172.3
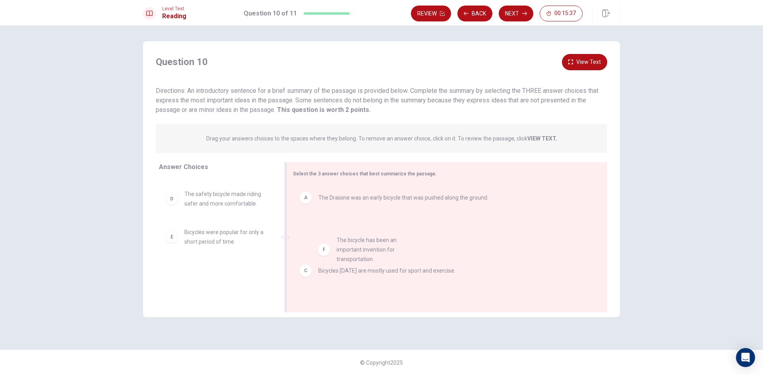
drag, startPoint x: 197, startPoint y: 279, endPoint x: 360, endPoint y: 256, distance: 165.3
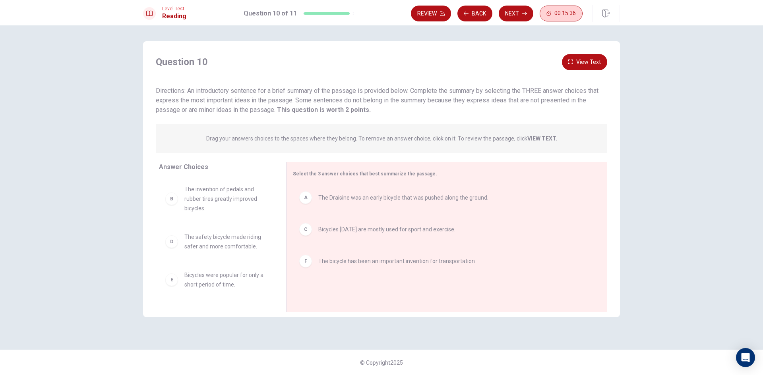
scroll to position [0, 0]
click at [515, 18] on button "Next" at bounding box center [516, 14] width 35 height 16
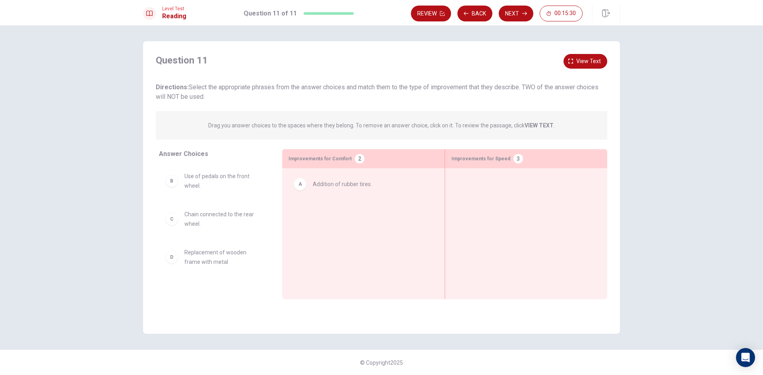
drag, startPoint x: 220, startPoint y: 184, endPoint x: 355, endPoint y: 189, distance: 135.2
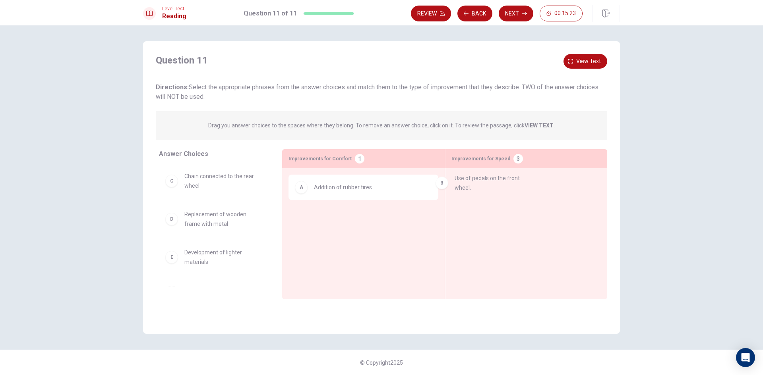
drag, startPoint x: 219, startPoint y: 183, endPoint x: 509, endPoint y: 186, distance: 290.4
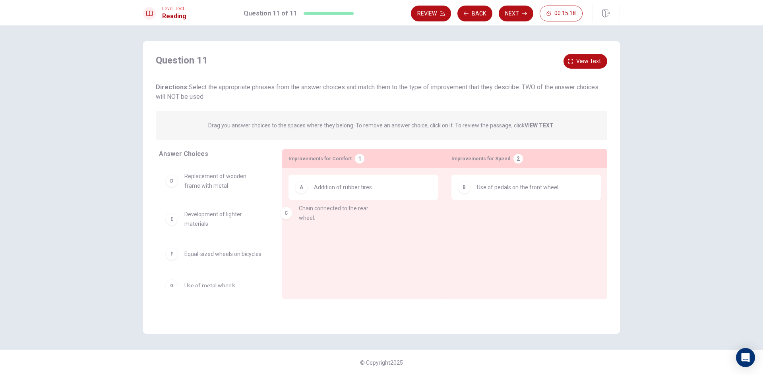
drag, startPoint x: 219, startPoint y: 181, endPoint x: 338, endPoint y: 215, distance: 123.8
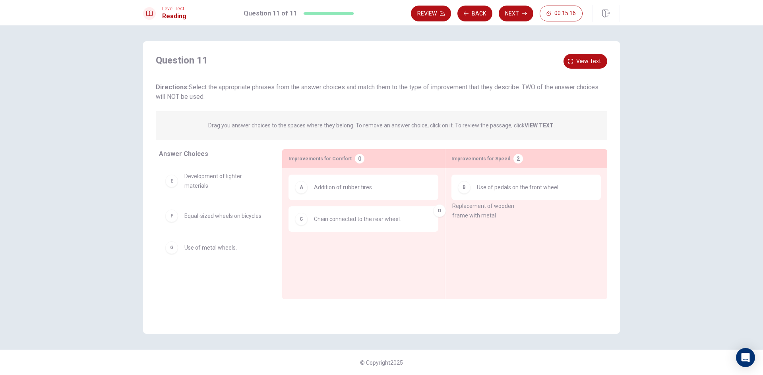
drag, startPoint x: 209, startPoint y: 180, endPoint x: 493, endPoint y: 215, distance: 286.5
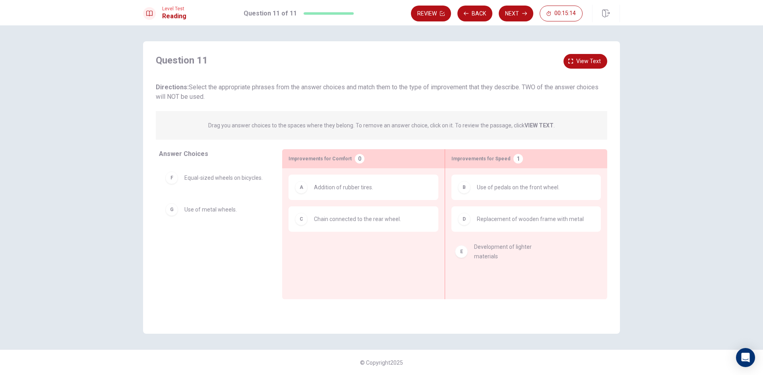
drag, startPoint x: 193, startPoint y: 190, endPoint x: 495, endPoint y: 264, distance: 311.7
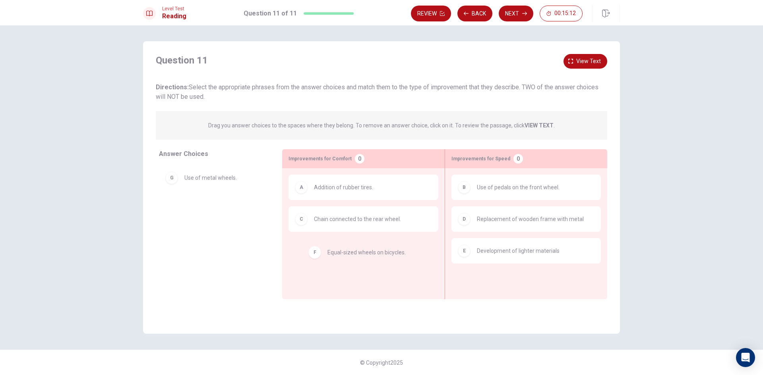
drag, startPoint x: 222, startPoint y: 186, endPoint x: 371, endPoint y: 259, distance: 165.2
drag, startPoint x: 219, startPoint y: 184, endPoint x: 367, endPoint y: 273, distance: 173.4
drag, startPoint x: 217, startPoint y: 174, endPoint x: 375, endPoint y: 253, distance: 175.9
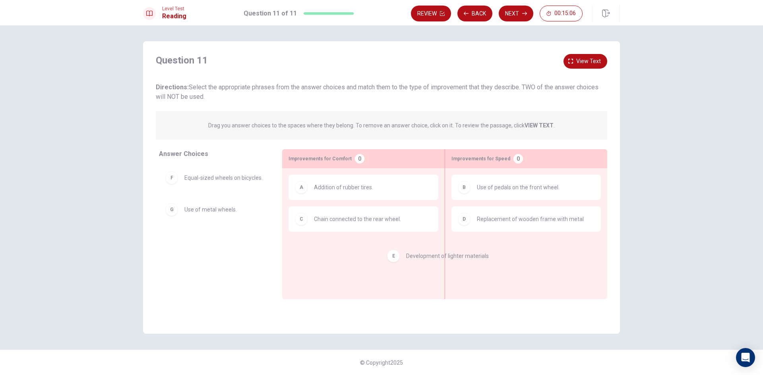
drag, startPoint x: 477, startPoint y: 255, endPoint x: 377, endPoint y: 262, distance: 100.0
drag, startPoint x: 455, startPoint y: 252, endPoint x: 140, endPoint y: 221, distance: 316.6
drag, startPoint x: 211, startPoint y: 256, endPoint x: 394, endPoint y: 264, distance: 183.3
drag, startPoint x: 184, startPoint y: 253, endPoint x: 544, endPoint y: 250, distance: 359.9
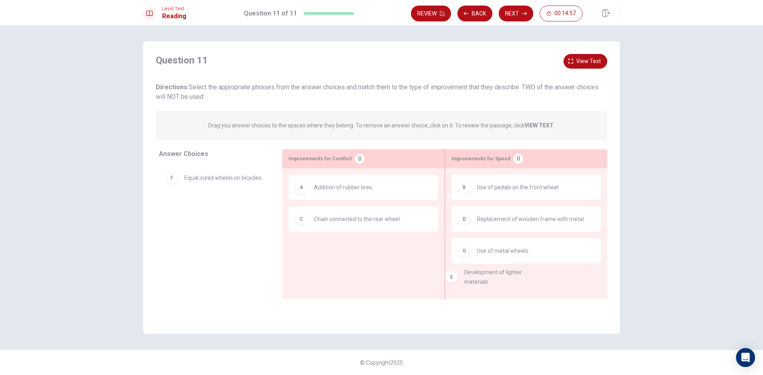
drag, startPoint x: 267, startPoint y: 193, endPoint x: 501, endPoint y: 283, distance: 250.4
drag, startPoint x: 209, startPoint y: 184, endPoint x: 342, endPoint y: 262, distance: 154.4
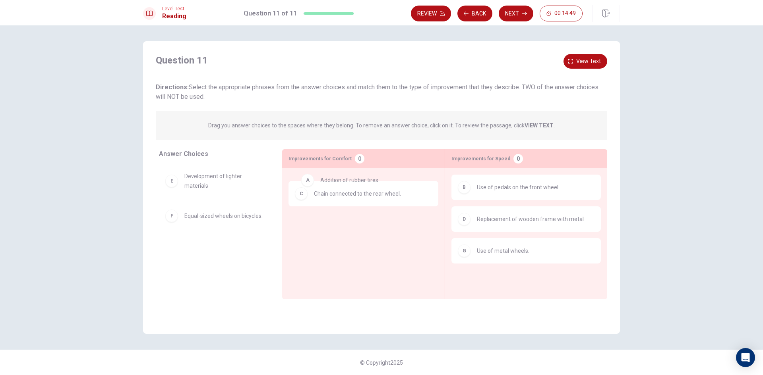
drag, startPoint x: 331, startPoint y: 195, endPoint x: 334, endPoint y: 192, distance: 4.2
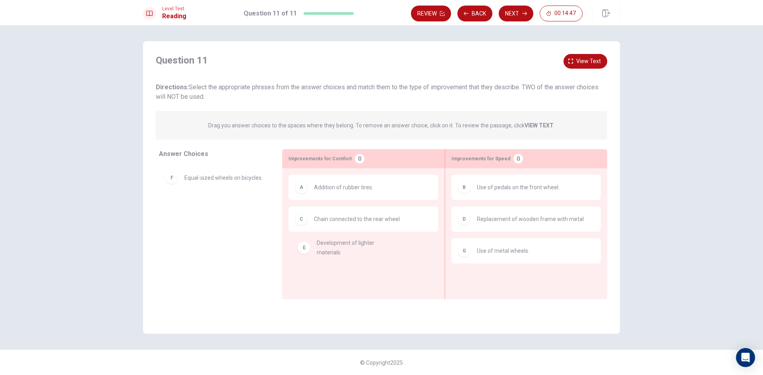
drag, startPoint x: 199, startPoint y: 187, endPoint x: 333, endPoint y: 257, distance: 151.2
drag, startPoint x: 213, startPoint y: 221, endPoint x: 393, endPoint y: 277, distance: 188.1
click at [177, 189] on div "E Development of lighter materials" at bounding box center [214, 181] width 98 height 19
drag, startPoint x: 185, startPoint y: 186, endPoint x: 206, endPoint y: 195, distance: 23.0
drag, startPoint x: 195, startPoint y: 185, endPoint x: 325, endPoint y: 263, distance: 151.0
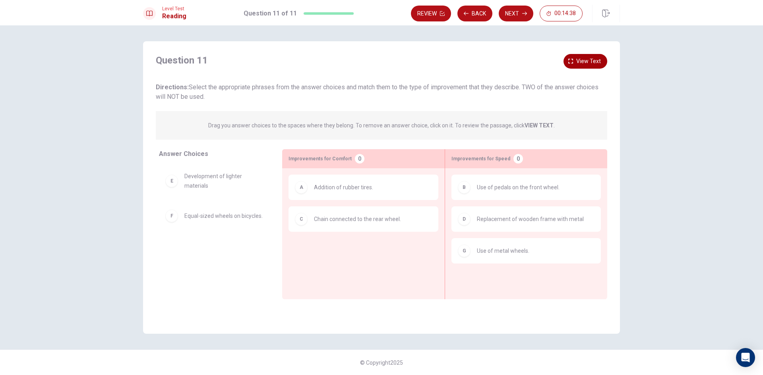
click at [591, 58] on span "View text" at bounding box center [588, 61] width 25 height 10
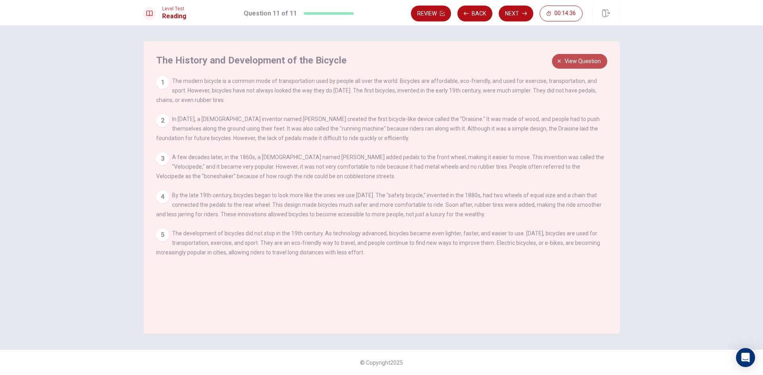
click at [583, 61] on span "View question" at bounding box center [583, 61] width 36 height 10
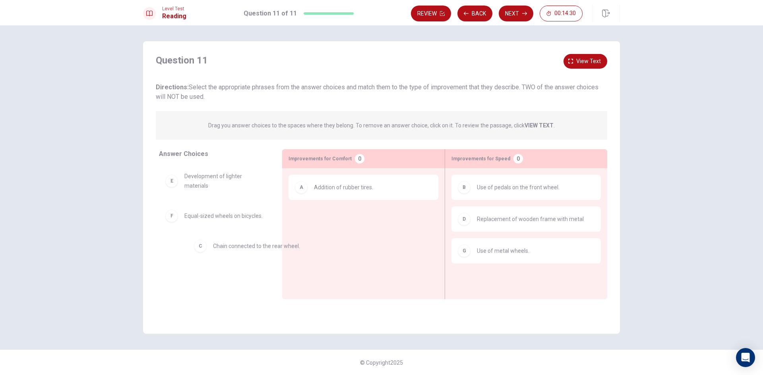
drag, startPoint x: 291, startPoint y: 232, endPoint x: 227, endPoint y: 247, distance: 65.7
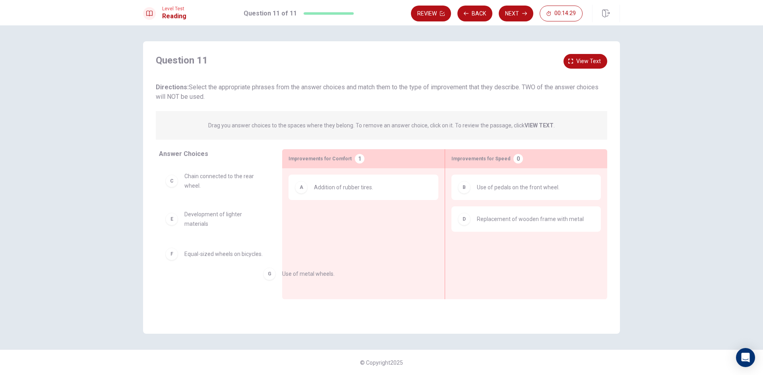
drag, startPoint x: 481, startPoint y: 258, endPoint x: 231, endPoint y: 281, distance: 251.0
drag, startPoint x: 210, startPoint y: 260, endPoint x: 349, endPoint y: 211, distance: 147.1
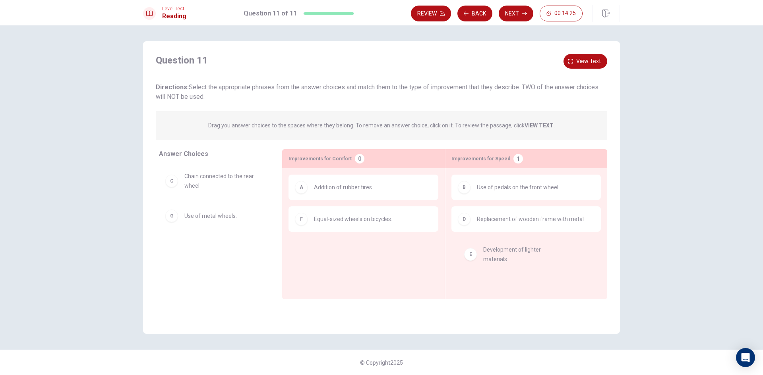
drag, startPoint x: 201, startPoint y: 211, endPoint x: 515, endPoint y: 247, distance: 315.9
click at [510, 10] on button "Next" at bounding box center [516, 14] width 35 height 16
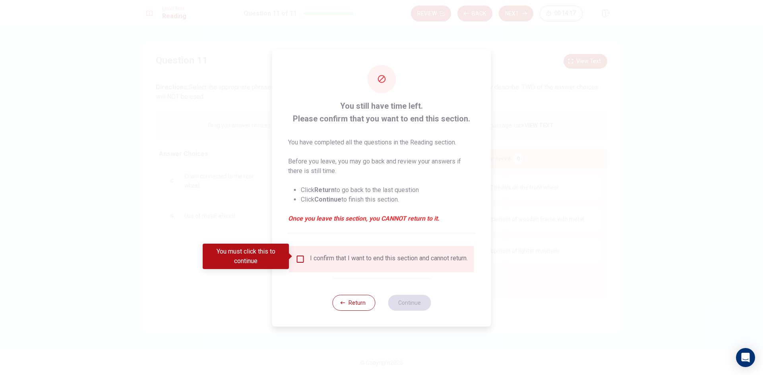
click at [555, 166] on div at bounding box center [381, 187] width 763 height 375
click at [297, 255] on input "You must click this to continue" at bounding box center [301, 260] width 10 height 10
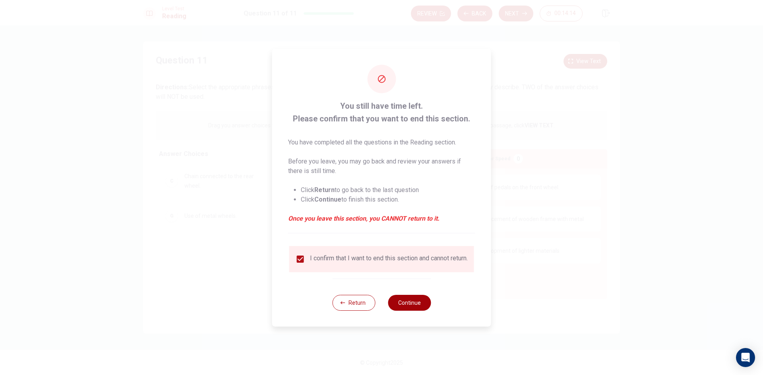
click at [413, 308] on button "Continue" at bounding box center [409, 303] width 43 height 16
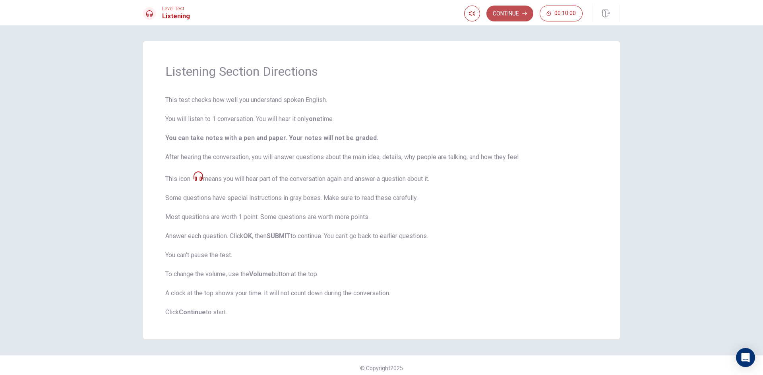
click at [505, 15] on button "Continue" at bounding box center [509, 14] width 47 height 16
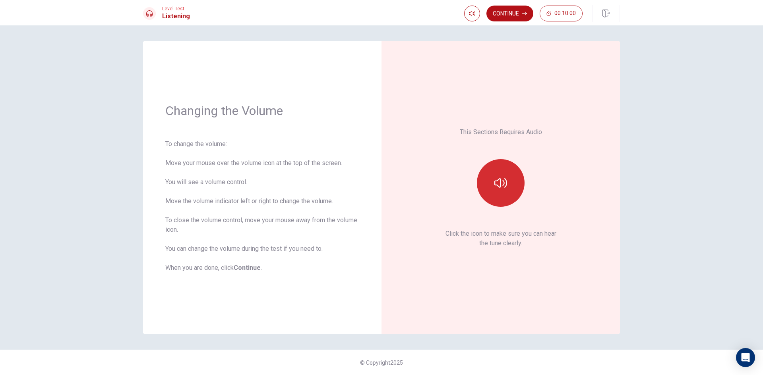
click at [491, 181] on button "button" at bounding box center [501, 183] width 48 height 48
click at [498, 12] on button "Continue" at bounding box center [509, 14] width 47 height 16
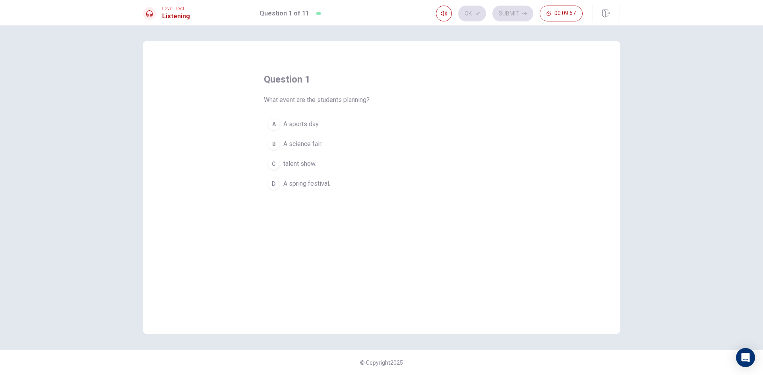
click at [277, 186] on div "D" at bounding box center [273, 184] width 13 height 13
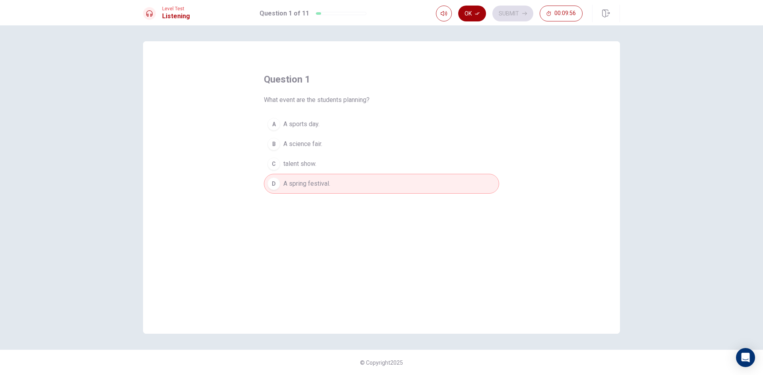
click at [480, 19] on button "Ok" at bounding box center [472, 14] width 28 height 16
click at [495, 17] on button "Submit" at bounding box center [512, 14] width 41 height 16
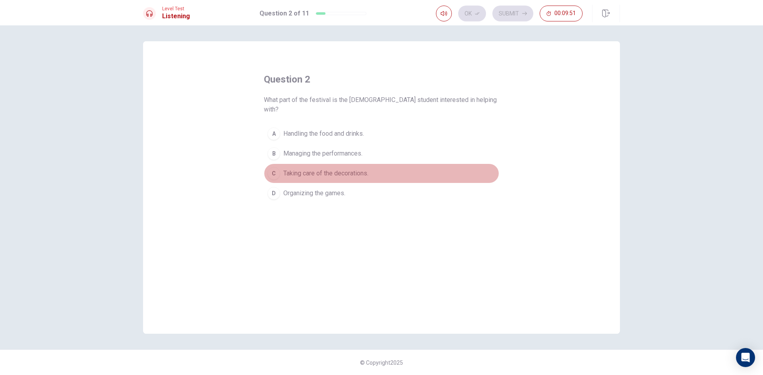
click at [277, 167] on div "C" at bounding box center [273, 173] width 13 height 13
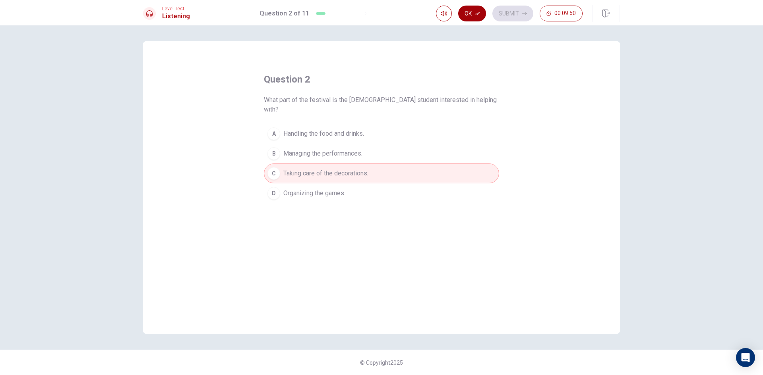
click at [481, 13] on button "Ok" at bounding box center [472, 14] width 28 height 16
click at [498, 13] on button "Submit" at bounding box center [512, 14] width 41 height 16
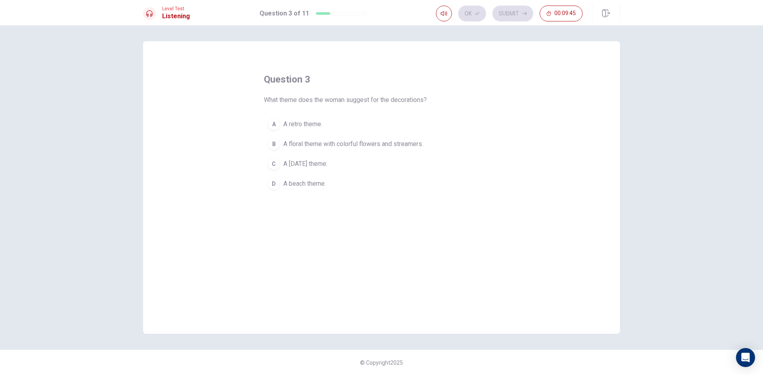
click at [277, 141] on div "B" at bounding box center [273, 144] width 13 height 13
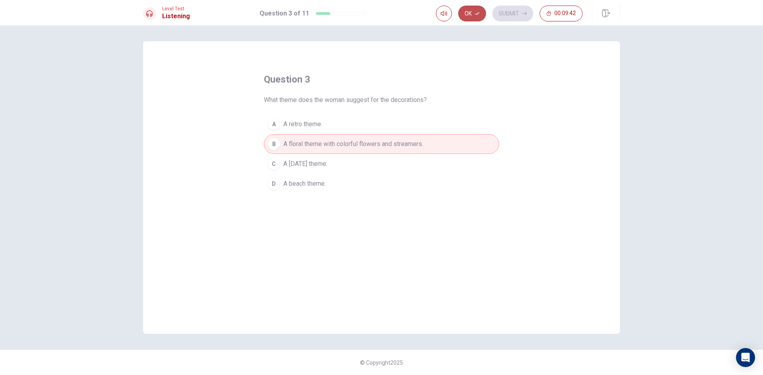
click at [475, 8] on button "Ok" at bounding box center [472, 14] width 28 height 16
click at [505, 14] on button "Submit" at bounding box center [512, 14] width 41 height 16
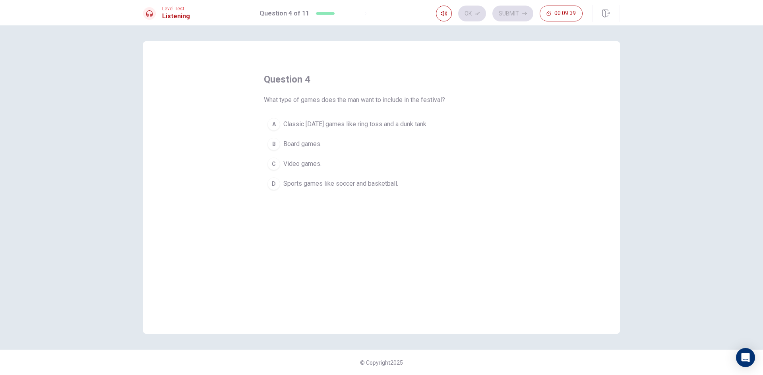
click at [266, 120] on button "A Classic [DATE] games like ring toss and a dunk tank." at bounding box center [381, 124] width 235 height 20
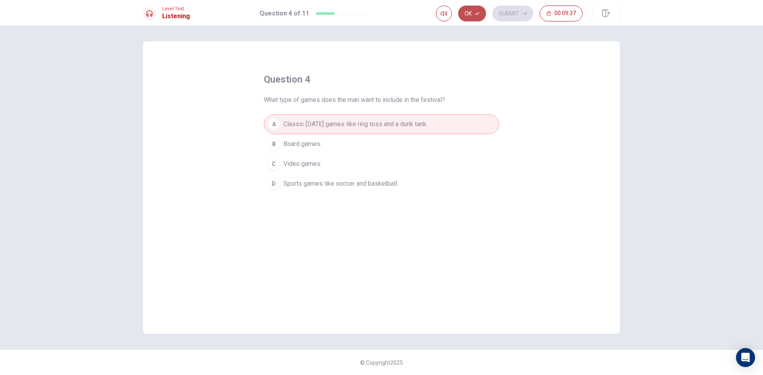
click at [479, 14] on icon "button" at bounding box center [477, 13] width 5 height 5
click at [496, 13] on button "Submit" at bounding box center [512, 14] width 41 height 16
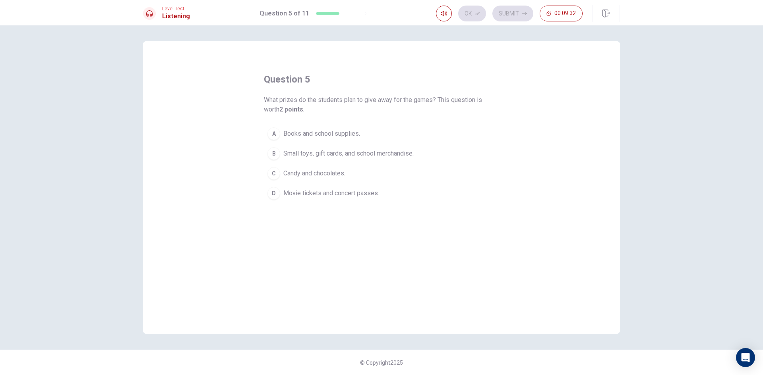
click at [275, 155] on div "B" at bounding box center [273, 153] width 13 height 13
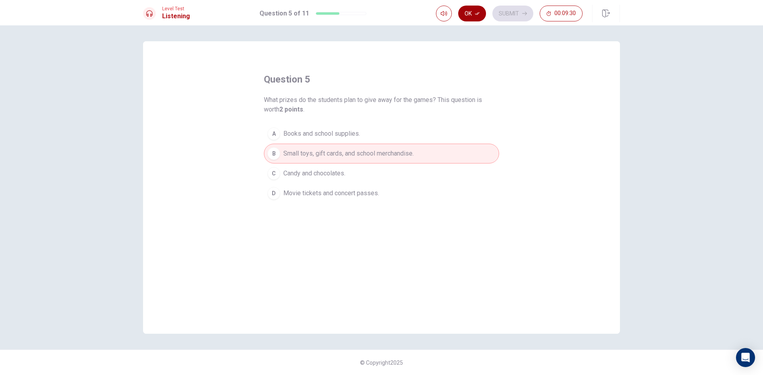
click at [470, 11] on button "Ok" at bounding box center [472, 14] width 28 height 16
click at [502, 12] on button "Submit" at bounding box center [512, 14] width 41 height 16
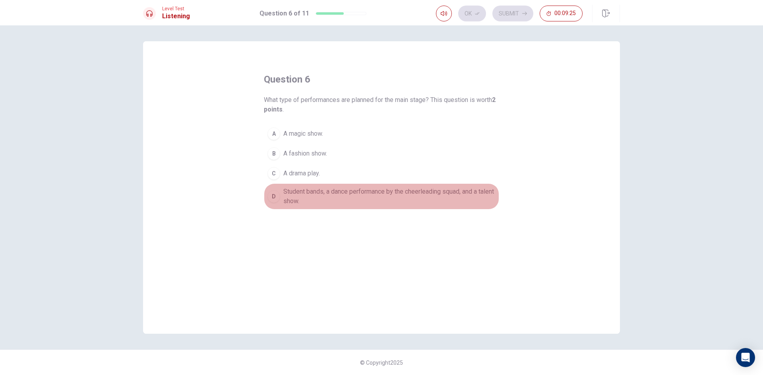
click at [269, 195] on div "D" at bounding box center [273, 196] width 13 height 13
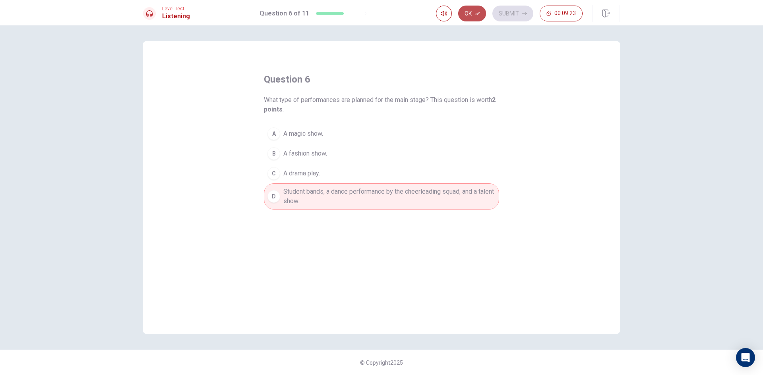
click at [481, 15] on button "Ok" at bounding box center [472, 14] width 28 height 16
click at [505, 9] on button "Submit" at bounding box center [512, 14] width 41 height 16
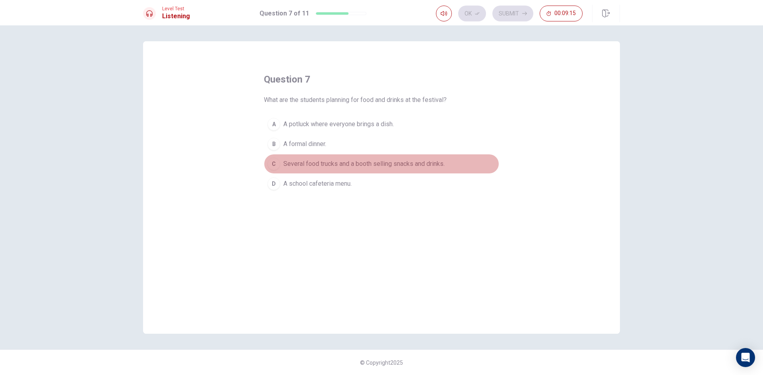
click at [271, 165] on div "C" at bounding box center [273, 164] width 13 height 13
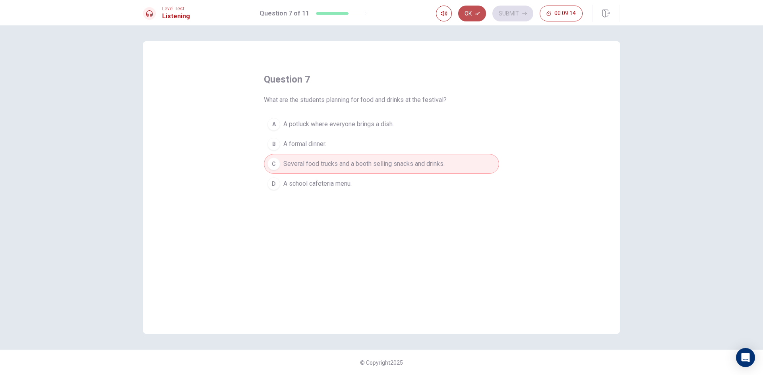
click at [474, 12] on button "Ok" at bounding box center [472, 14] width 28 height 16
click at [507, 8] on button "Submit" at bounding box center [512, 14] width 41 height 16
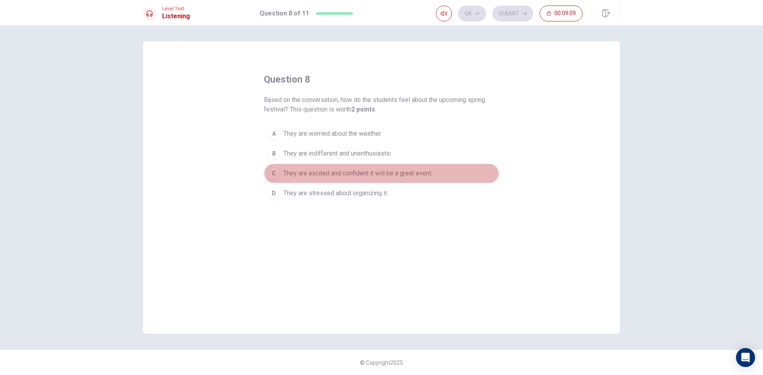
click at [277, 170] on div "C" at bounding box center [273, 173] width 13 height 13
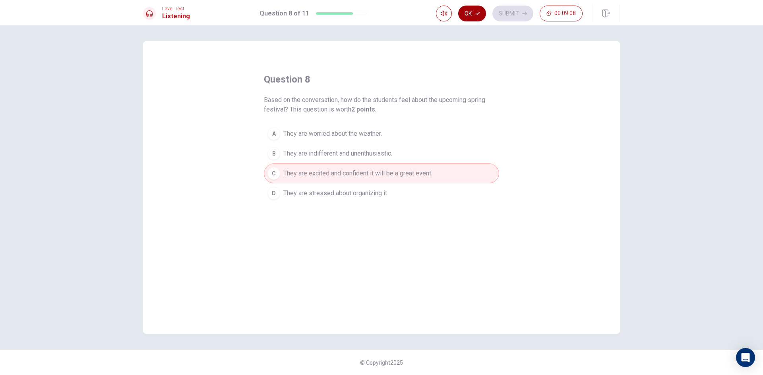
click at [475, 14] on icon "button" at bounding box center [477, 13] width 5 height 5
click at [507, 12] on button "Submit" at bounding box center [512, 14] width 41 height 16
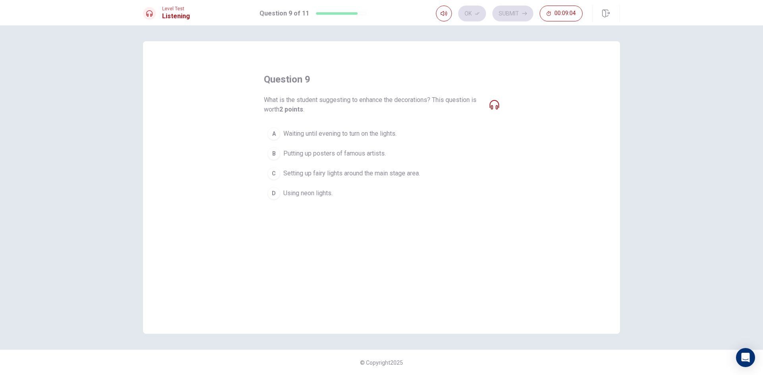
click at [273, 173] on div "C" at bounding box center [273, 173] width 13 height 13
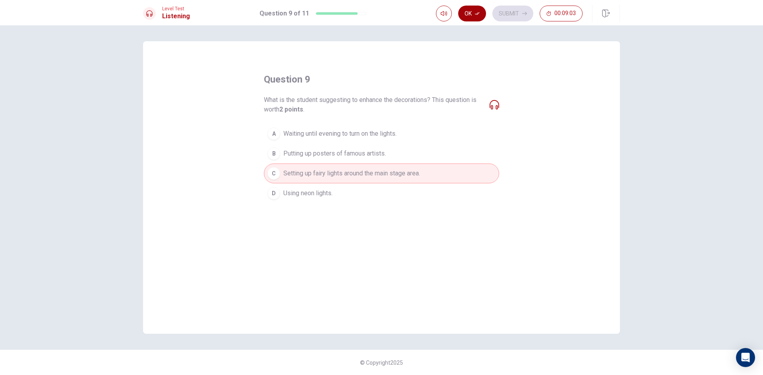
click at [475, 15] on icon "button" at bounding box center [477, 13] width 5 height 5
click at [508, 9] on button "Submit" at bounding box center [512, 14] width 41 height 16
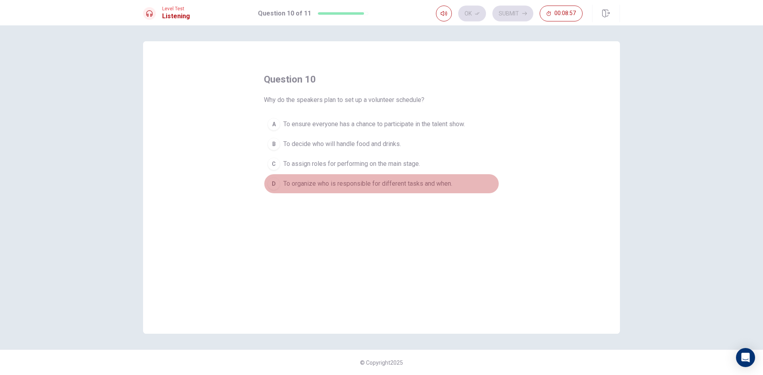
click at [275, 186] on div "D" at bounding box center [273, 184] width 13 height 13
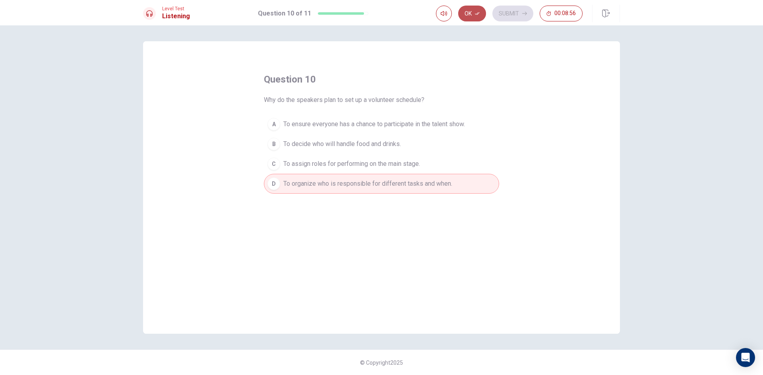
click at [475, 7] on button "Ok" at bounding box center [472, 14] width 28 height 16
click at [506, 11] on button "Submit" at bounding box center [512, 14] width 41 height 16
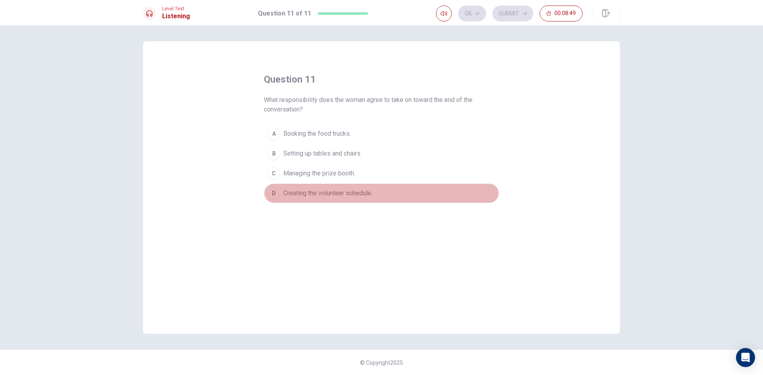
click at [277, 192] on div "D" at bounding box center [273, 193] width 13 height 13
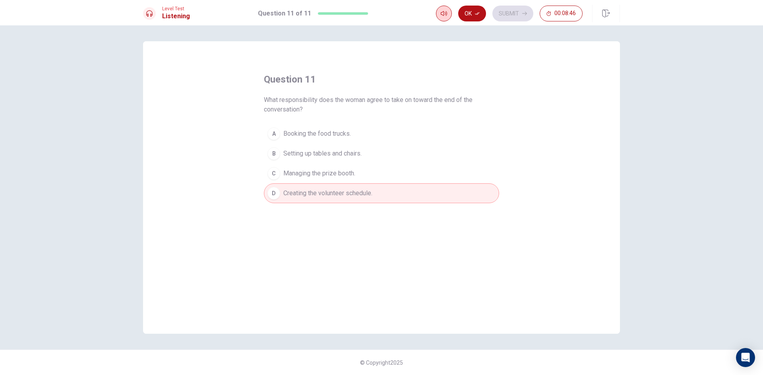
click at [447, 18] on body "This site uses cookies, as explained in our Privacy Policy . If you agree to th…" at bounding box center [381, 187] width 763 height 375
click at [455, 58] on div "question 11 What responsibility does the woman agree to take on toward the end …" at bounding box center [381, 187] width 477 height 293
drag, startPoint x: 472, startPoint y: 16, endPoint x: 487, endPoint y: 16, distance: 14.7
click at [474, 17] on button "Ok" at bounding box center [472, 14] width 28 height 16
click at [511, 13] on button "Submit" at bounding box center [512, 14] width 41 height 16
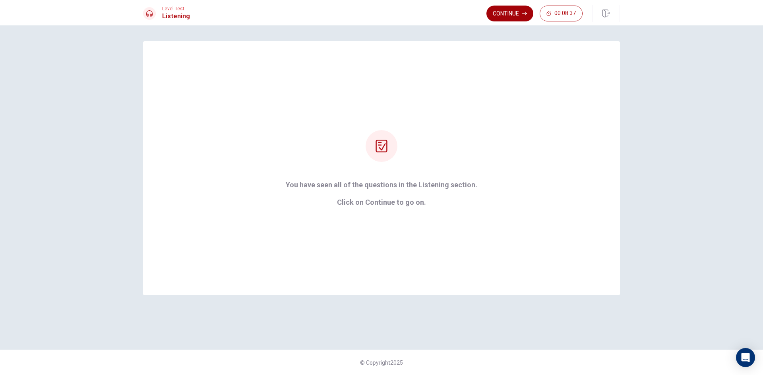
click at [505, 10] on button "Continue" at bounding box center [509, 14] width 47 height 16
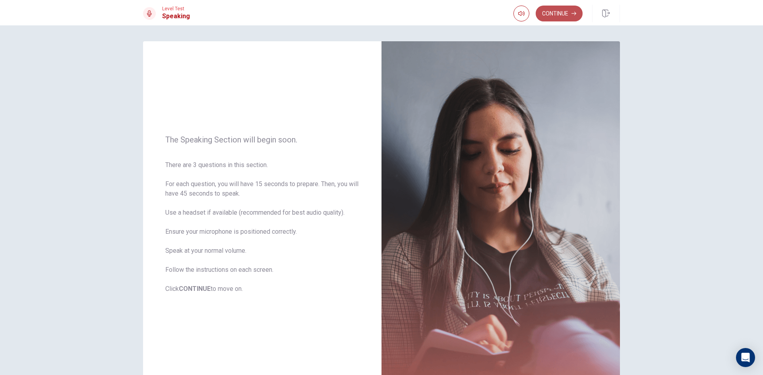
click at [575, 17] on button "Continue" at bounding box center [559, 14] width 47 height 16
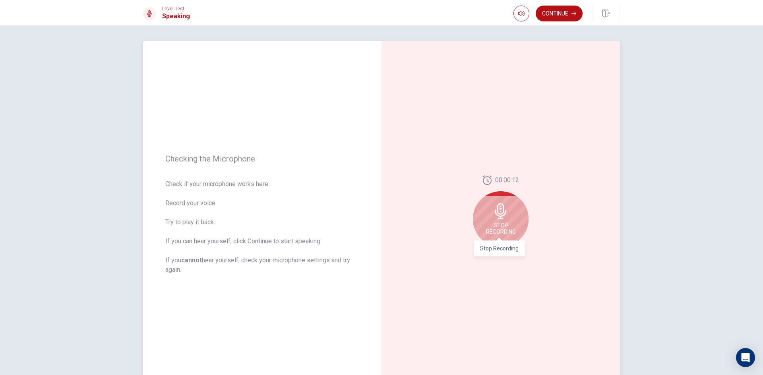
click at [492, 224] on span "Stop Recording" at bounding box center [501, 228] width 30 height 13
click at [507, 251] on icon "Play Audio" at bounding box center [509, 253] width 5 height 5
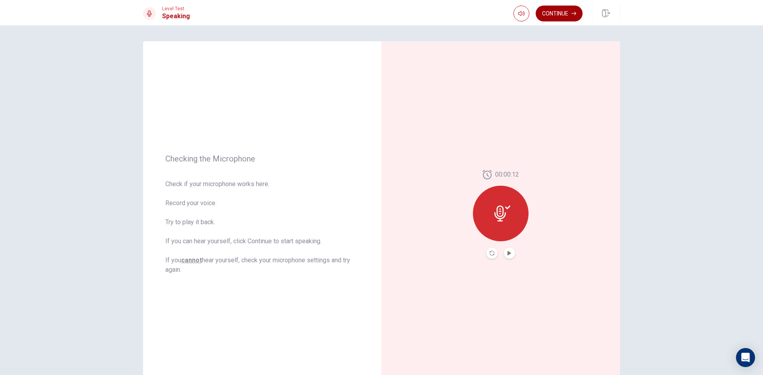
click at [560, 17] on button "Continue" at bounding box center [559, 14] width 47 height 16
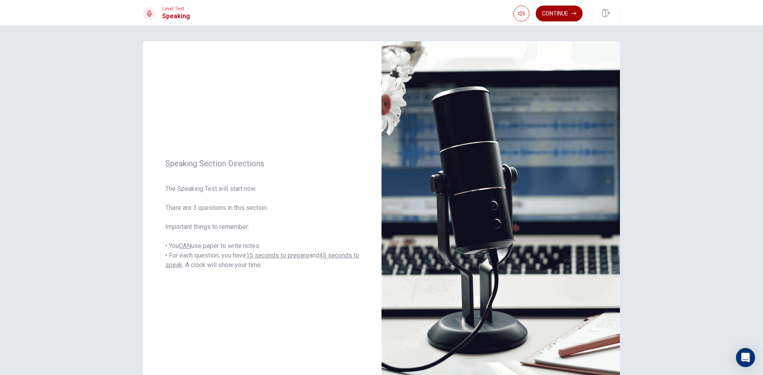
click at [553, 12] on button "Continue" at bounding box center [559, 14] width 47 height 16
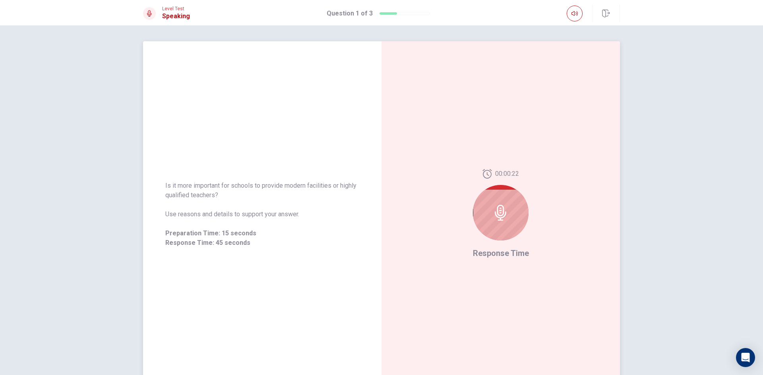
click at [495, 210] on icon at bounding box center [501, 213] width 16 height 16
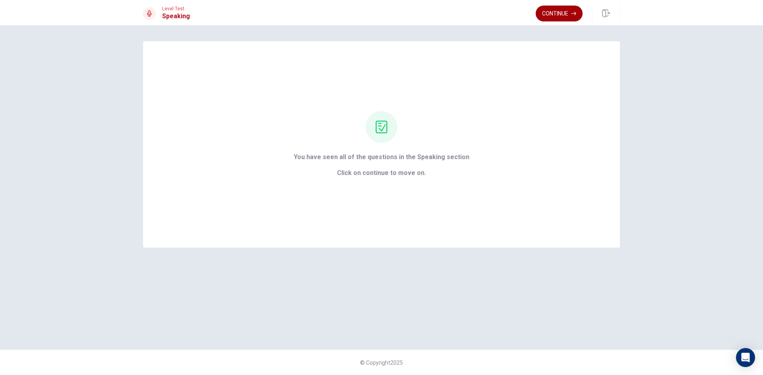
click at [553, 19] on button "Continue" at bounding box center [559, 14] width 47 height 16
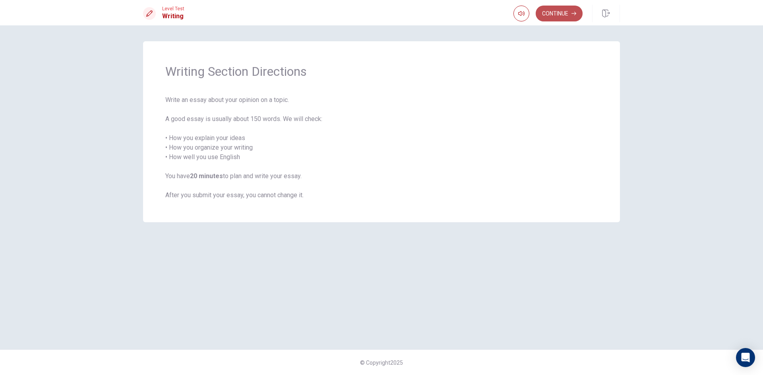
click at [548, 17] on button "Continue" at bounding box center [559, 14] width 47 height 16
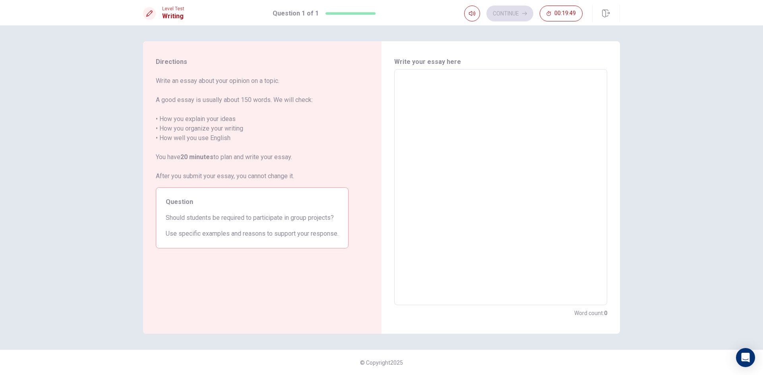
click at [422, 89] on textarea at bounding box center [501, 187] width 202 height 223
type textarea "S"
type textarea "x"
type textarea "St"
type textarea "x"
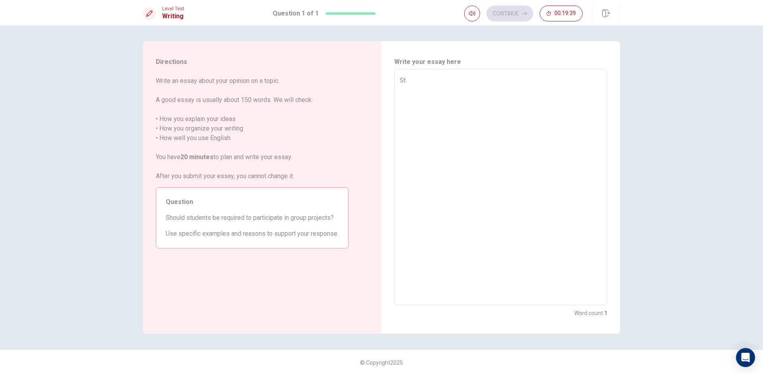
type textarea "Stu"
type textarea "x"
type textarea "Stud"
type textarea "x"
type textarea "Stude"
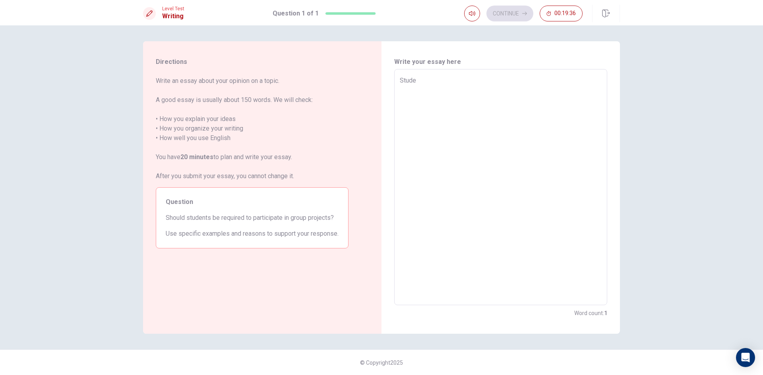
type textarea "x"
type textarea "Studen"
type textarea "x"
type textarea "Student"
type textarea "x"
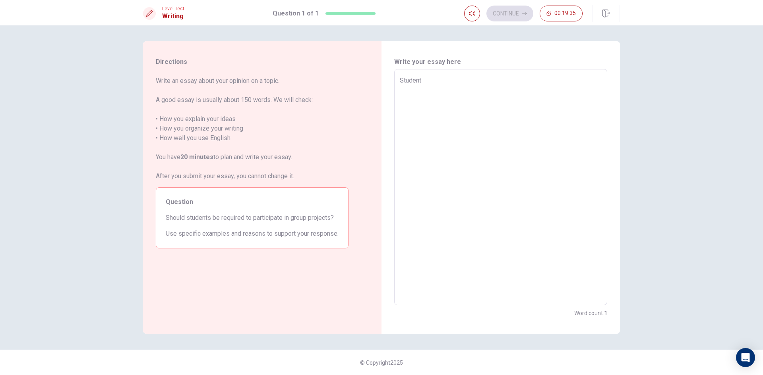
type textarea "Students"
type textarea "x"
type textarea "Students"
type textarea "x"
type textarea "Students s"
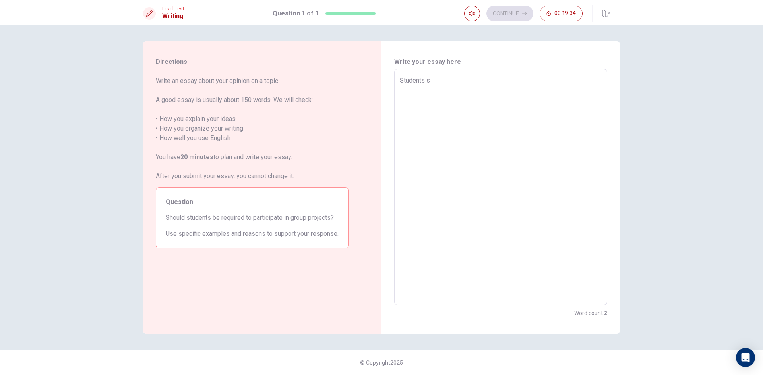
type textarea "x"
type textarea "Students sh"
type textarea "x"
type textarea "Students sho"
type textarea "x"
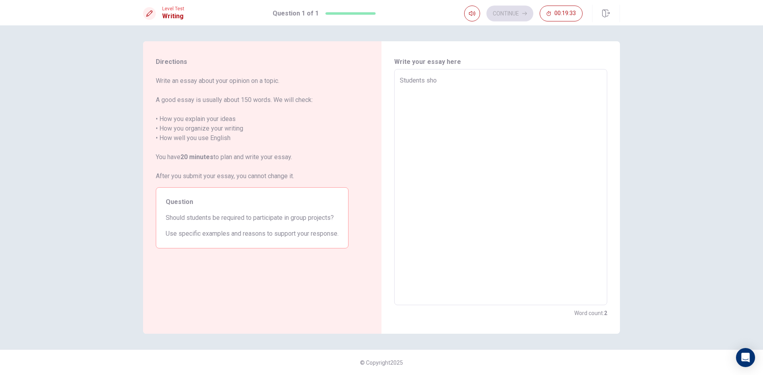
type textarea "Students shou"
type textarea "x"
type textarea "Students shoul"
type textarea "x"
type textarea "Students should"
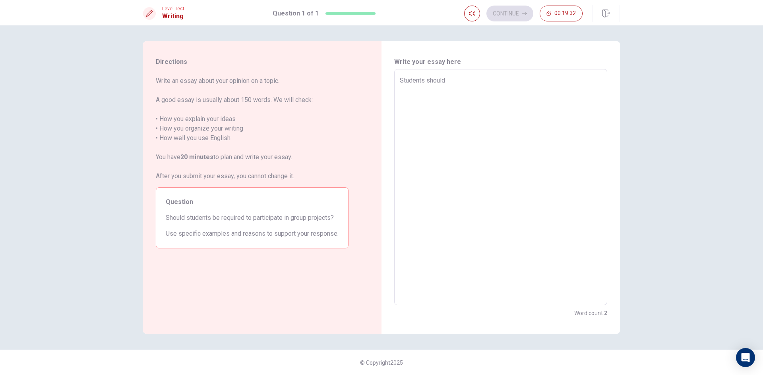
type textarea "x"
type textarea "Students should"
type textarea "x"
type textarea "Students should b"
type textarea "x"
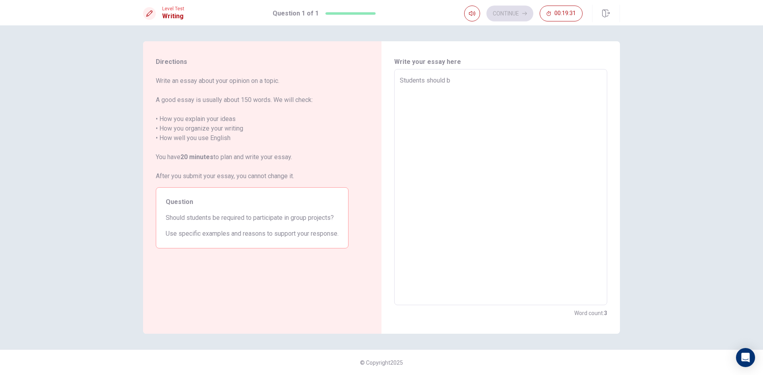
type textarea "Students should be"
type textarea "x"
type textarea "Students should be"
type textarea "x"
type textarea "Students should be"
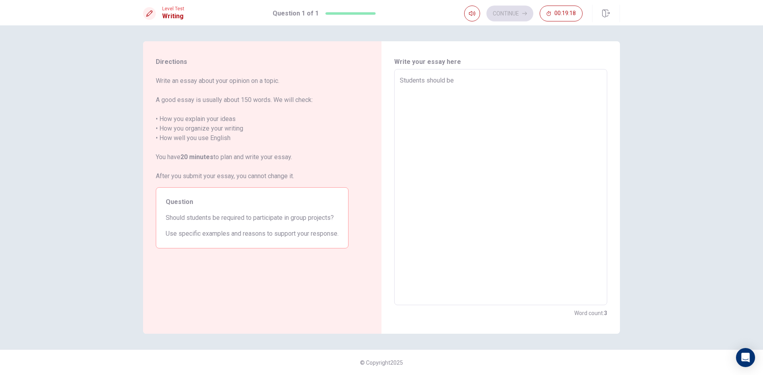
type textarea "x"
type textarea "Students should b"
type textarea "x"
type textarea "Students should"
type textarea "x"
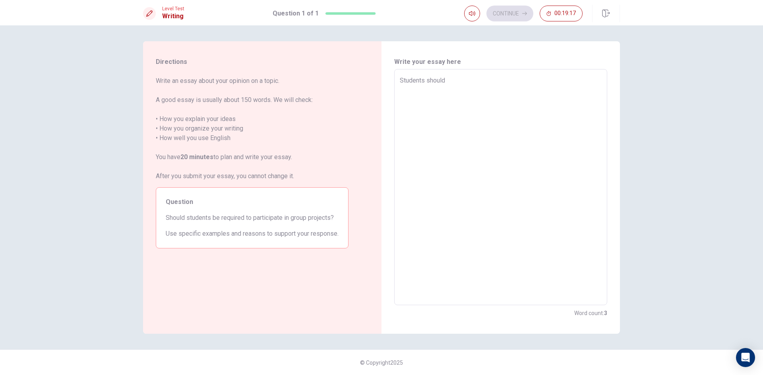
type textarea "Students should"
type textarea "x"
type textarea "Students shoul"
type textarea "x"
type textarea "Students shou"
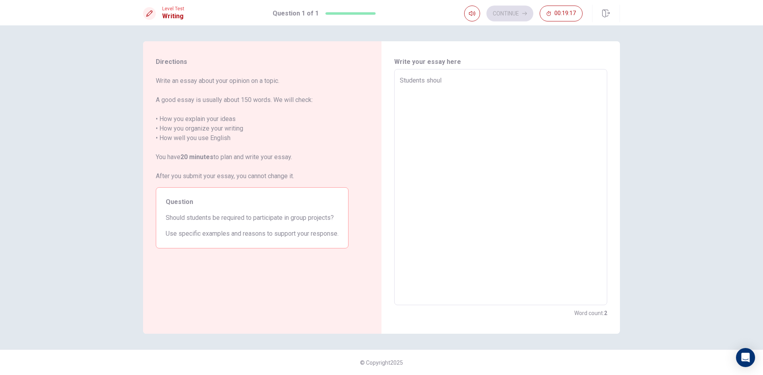
type textarea "x"
type textarea "Students sho"
type textarea "x"
type textarea "Students sh"
type textarea "x"
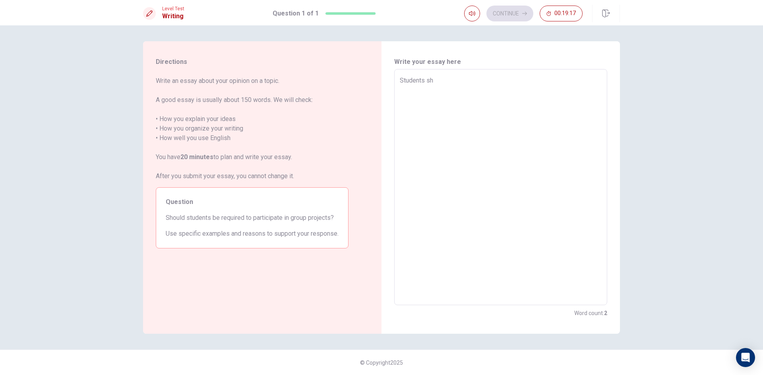
type textarea "Students s"
type textarea "x"
type textarea "Students"
type textarea "x"
type textarea "Students"
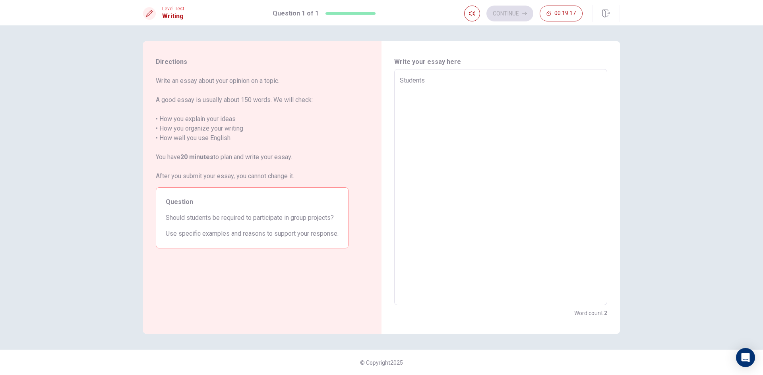
type textarea "x"
type textarea "Student"
type textarea "x"
type textarea "Studen"
type textarea "x"
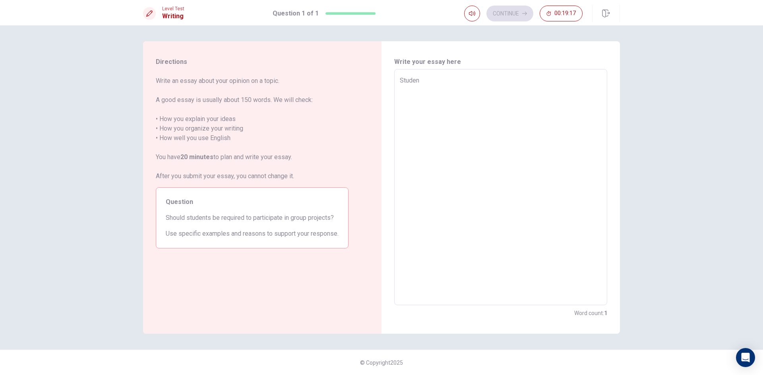
type textarea "Stude"
type textarea "x"
type textarea "Stud"
type textarea "x"
type textarea "Stu"
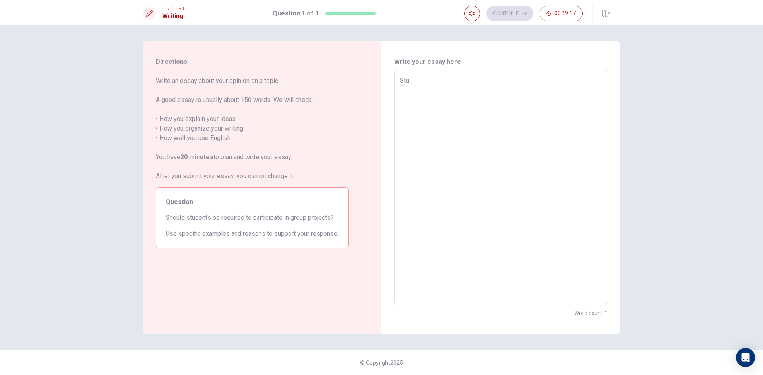
type textarea "x"
type textarea "St"
type textarea "x"
type textarea "S"
type textarea "x"
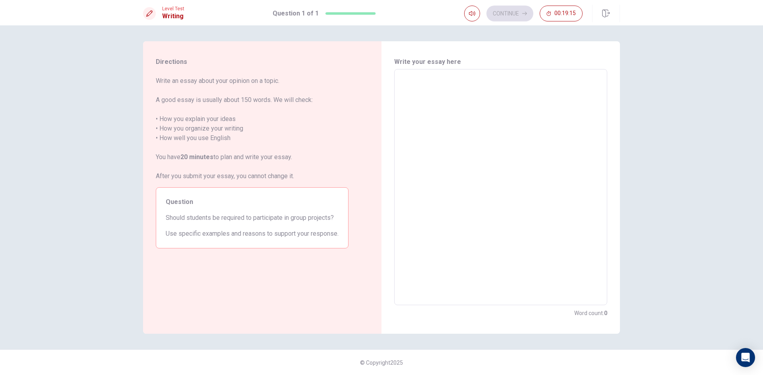
type textarea "I"
type textarea "x"
type textarea "I"
type textarea "x"
type textarea "I t"
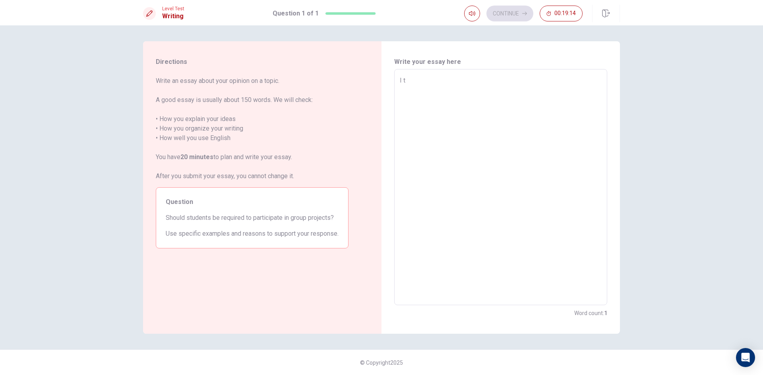
type textarea "x"
type textarea "I th"
type textarea "x"
type textarea "I thi"
type textarea "x"
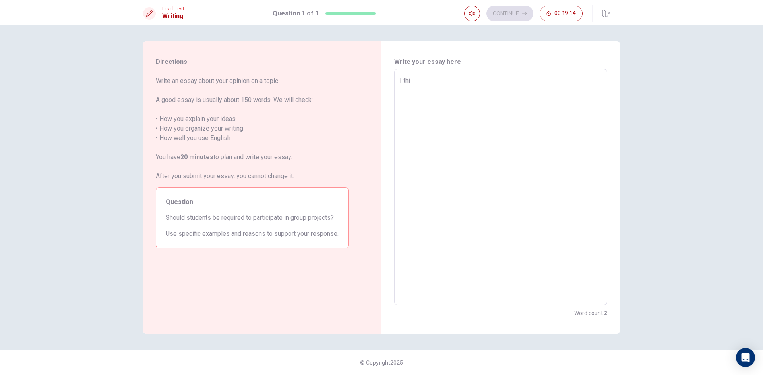
type textarea "I thin"
type textarea "x"
type textarea "I think"
type textarea "x"
type textarea "I think"
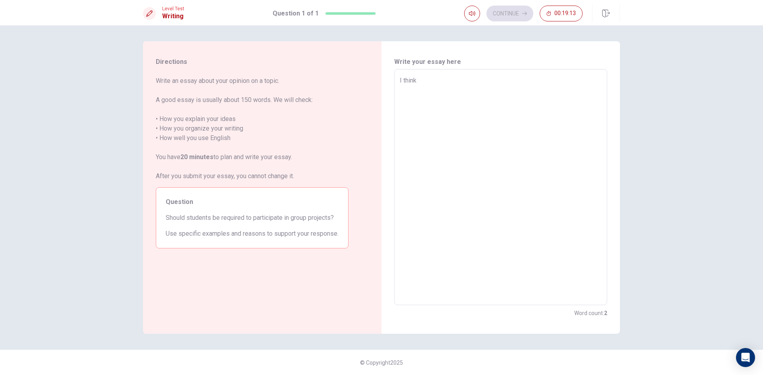
type textarea "x"
type textarea "I think p"
type textarea "x"
type textarea "I think pa"
type textarea "x"
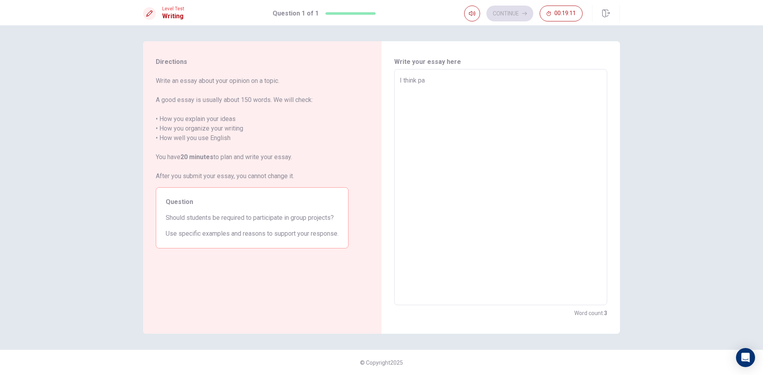
type textarea "I think par"
type textarea "x"
type textarea "I think part"
type textarea "x"
type textarea "I think parti"
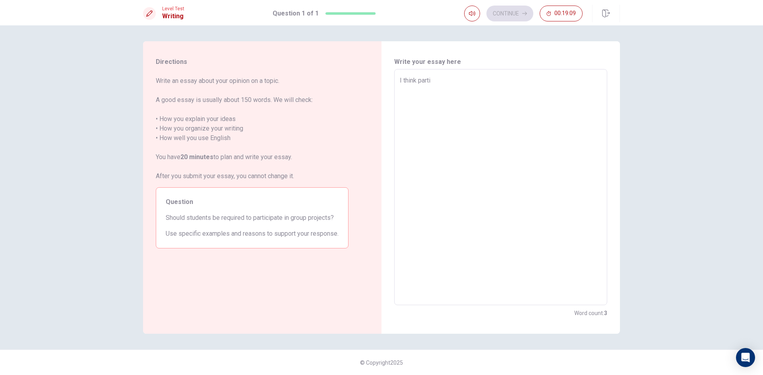
type textarea "x"
type textarea "I think partic"
type textarea "x"
type textarea "I think partici"
type textarea "x"
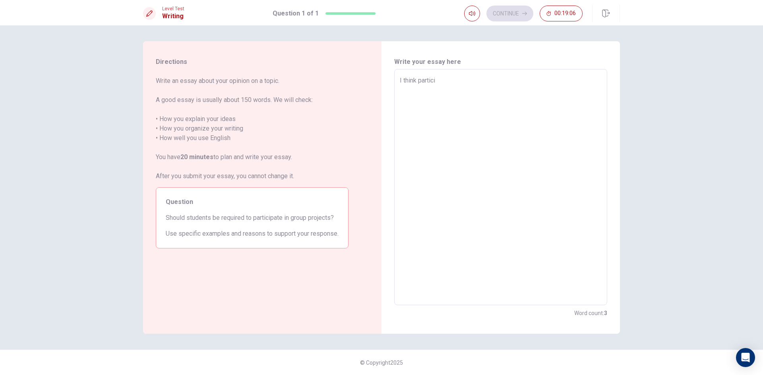
type textarea "I think particip"
type textarea "x"
type textarea "I think participa"
type textarea "x"
type textarea "I think participat"
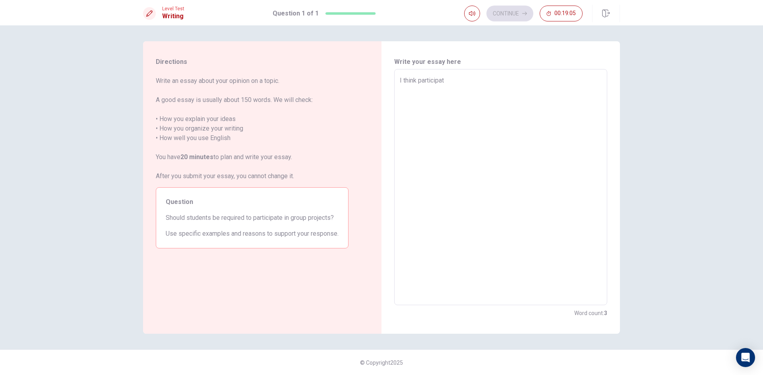
type textarea "x"
type textarea "I think participati"
type textarea "x"
type textarea "I think participatin"
type textarea "x"
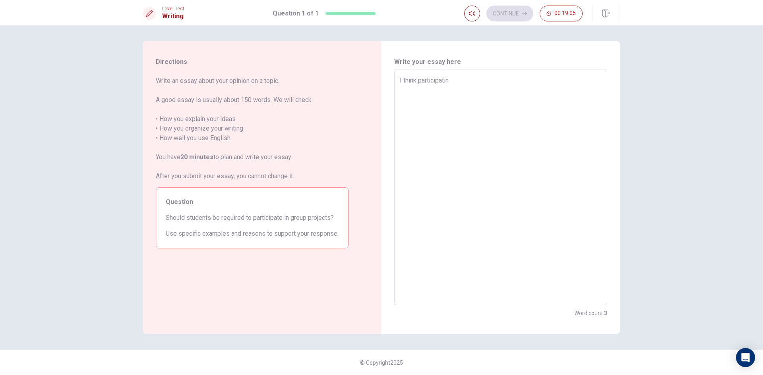
type textarea "I think participating"
type textarea "x"
type textarea "I think participating"
type textarea "x"
type textarea "I think participating i"
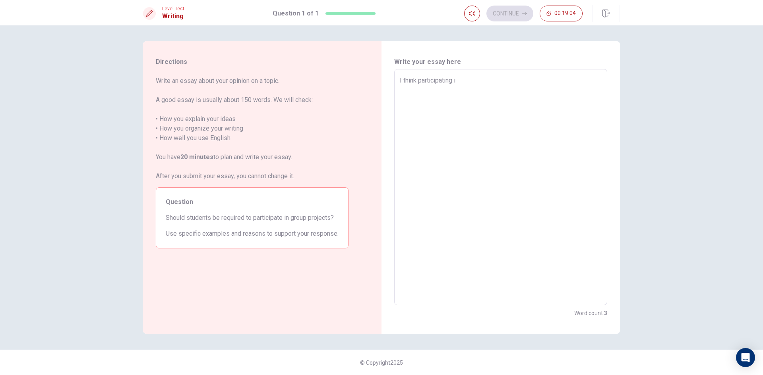
type textarea "x"
type textarea "I think participating in"
type textarea "x"
type textarea "I think participating in"
type textarea "x"
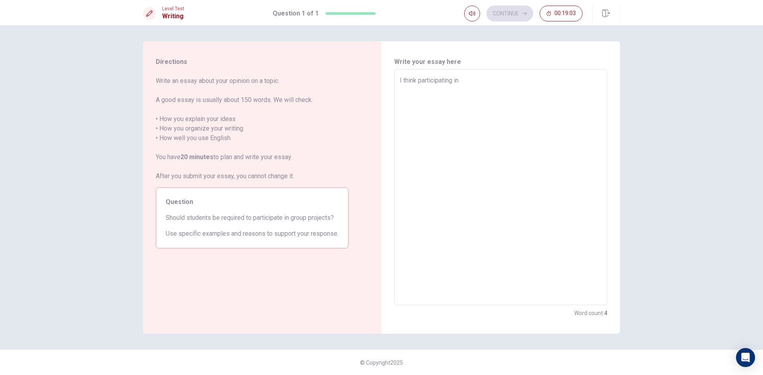
type textarea "I think participating in g"
type textarea "x"
type textarea "I think participating in gr"
type textarea "x"
type textarea "I think participating in gro"
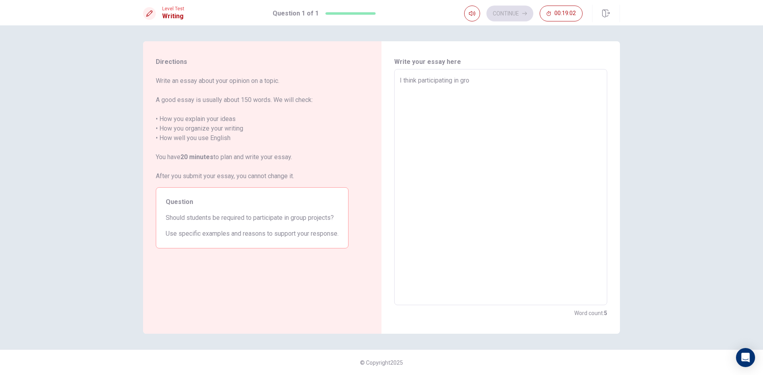
type textarea "x"
type textarea "I think participating in grou"
type textarea "x"
type textarea "I think participating in group"
type textarea "x"
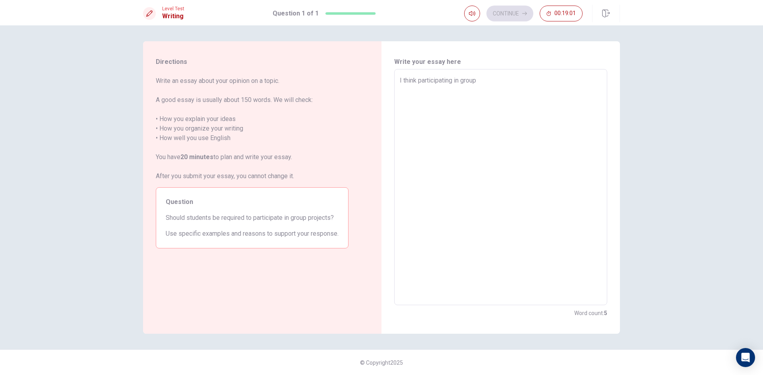
type textarea "I think participating in group"
type textarea "x"
type textarea "I think participating in group p"
type textarea "x"
type textarea "I think participating in group pr"
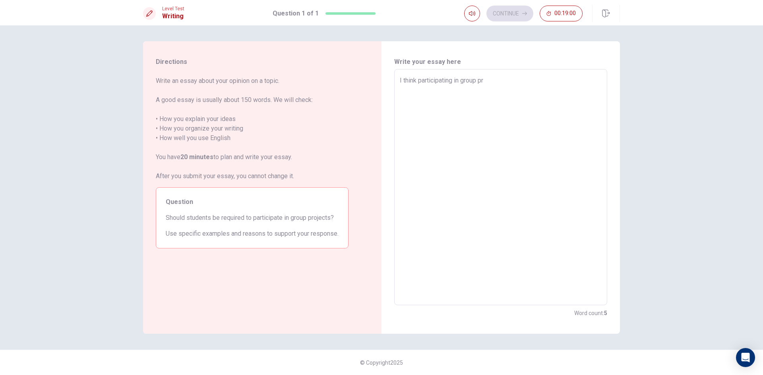
type textarea "x"
type textarea "I think participating in group pro"
type textarea "x"
type textarea "I think participating in group proj"
type textarea "x"
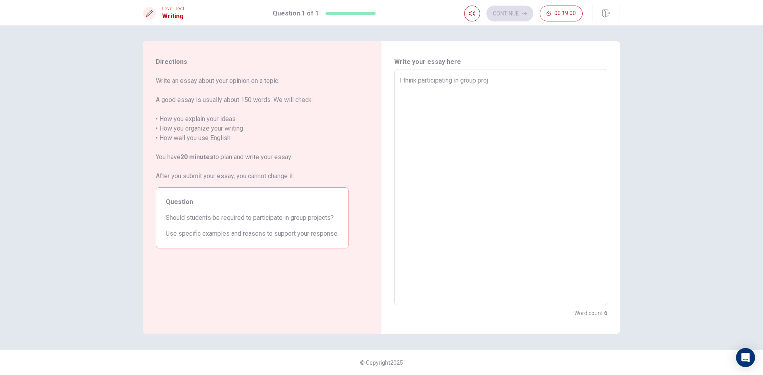
type textarea "I think participating in group proje"
type textarea "x"
type textarea "I think participating in group [PERSON_NAME]"
type textarea "x"
type textarea "I think participating in group projest"
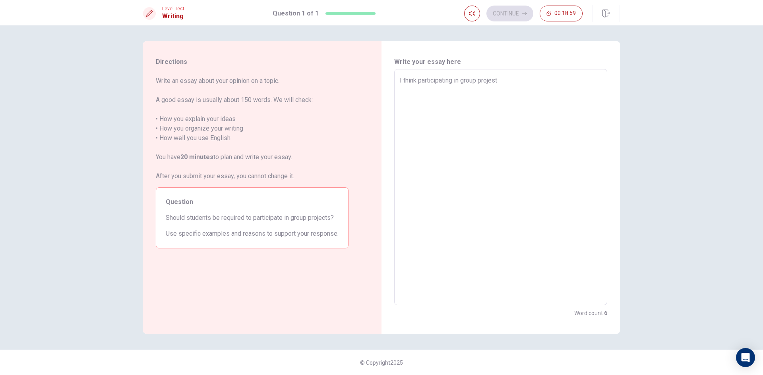
type textarea "x"
type textarea "I think participating in group projests"
type textarea "x"
type textarea "I think participating in group projest"
type textarea "x"
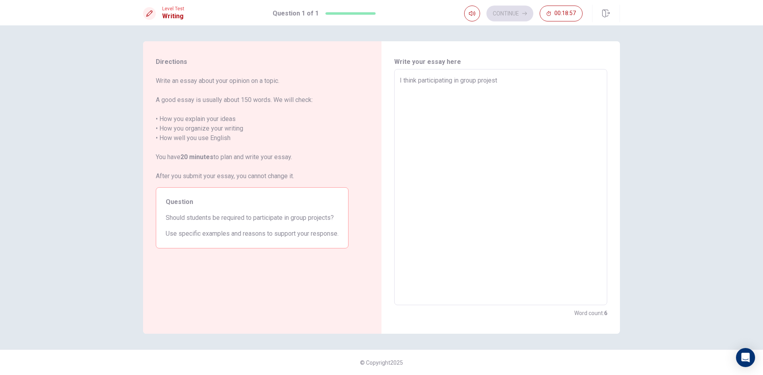
type textarea "I think participating in group [PERSON_NAME]"
type textarea "x"
type textarea "I think participating in group proje"
type textarea "x"
type textarea "I think participating in group proj"
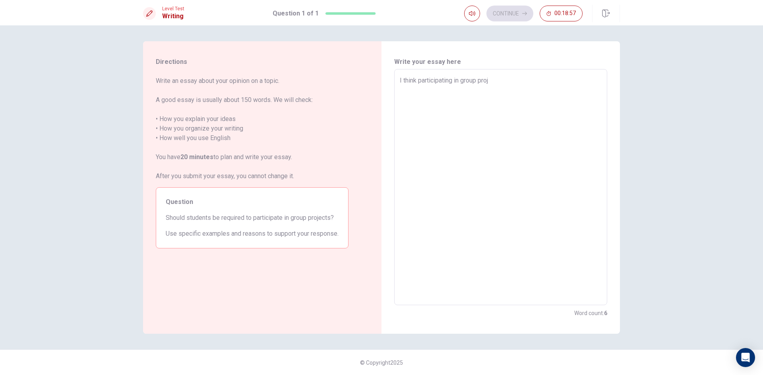
type textarea "x"
type textarea "I think participating in group proje"
type textarea "x"
type textarea "I think participating in group projec"
type textarea "x"
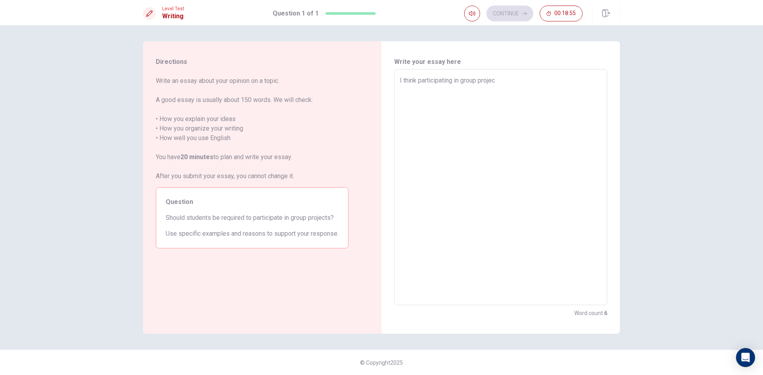
type textarea "I think participating in group project"
type textarea "x"
type textarea "I think participating in group projects"
type textarea "x"
type textarea "I think participating in group projects"
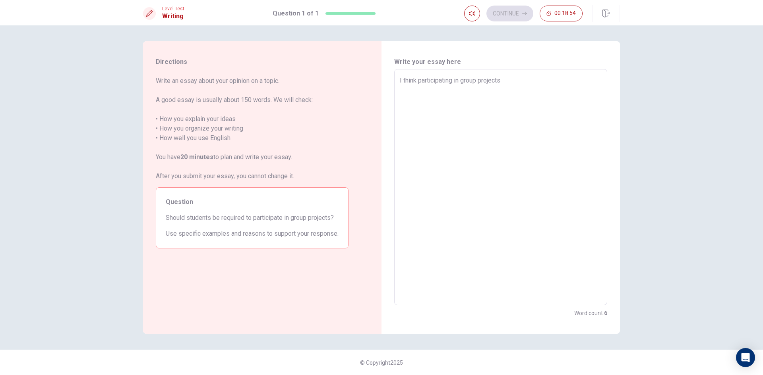
type textarea "x"
type textarea "I think participating in group projects s"
type textarea "x"
type textarea "I think participating in group projects sh"
type textarea "x"
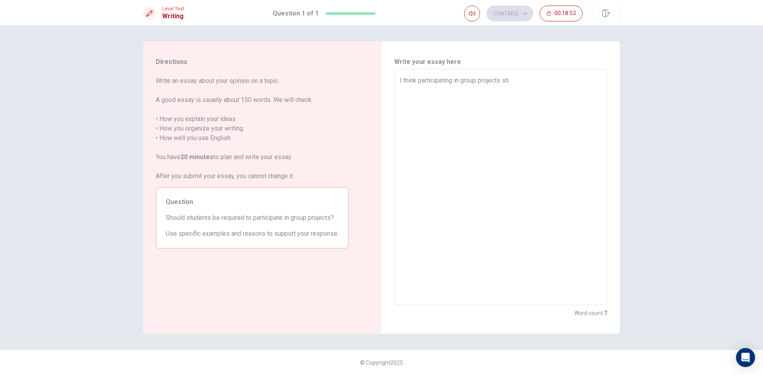
type textarea "I think participating in group projects sho"
type textarea "x"
type textarea "I think participating in group projects shou"
type textarea "x"
type textarea "I think participating in group projects shoul"
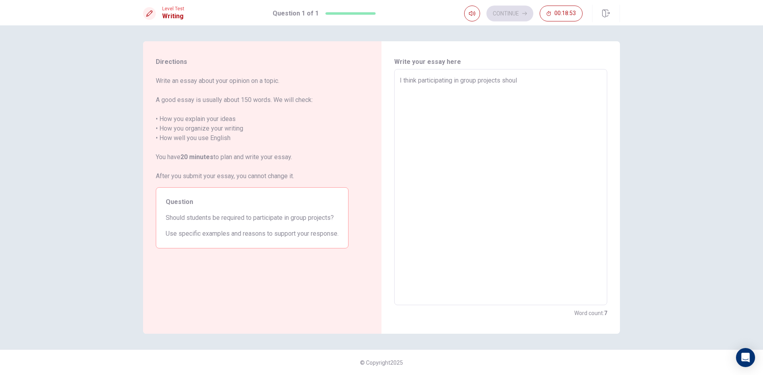
type textarea "x"
type textarea "I think participating in group projects should"
type textarea "x"
type textarea "I think participating in group projects should"
type textarea "x"
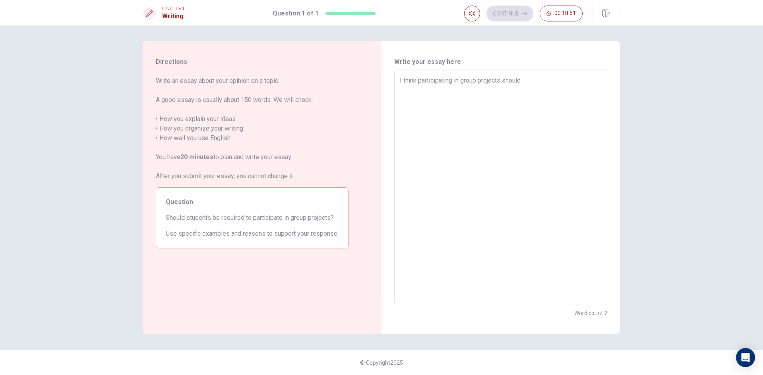
type textarea "I think participating in group projects should b"
type textarea "x"
type textarea "I think participating in group projects should be"
type textarea "x"
type textarea "I think participating in group projects should be"
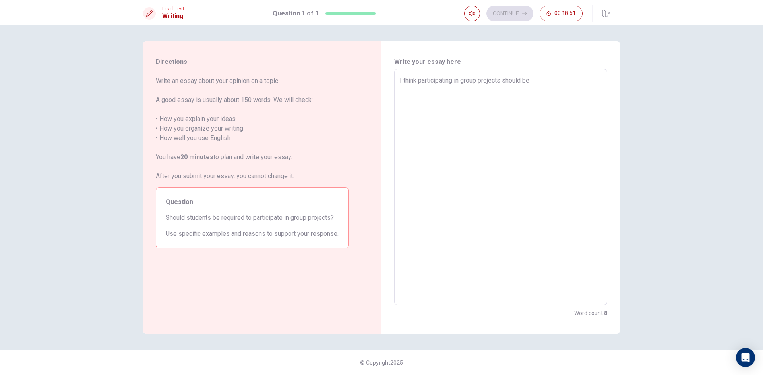
type textarea "x"
type textarea "I think participating in group projects should be m"
type textarea "x"
type textarea "I think participating in group projects should be ma"
type textarea "x"
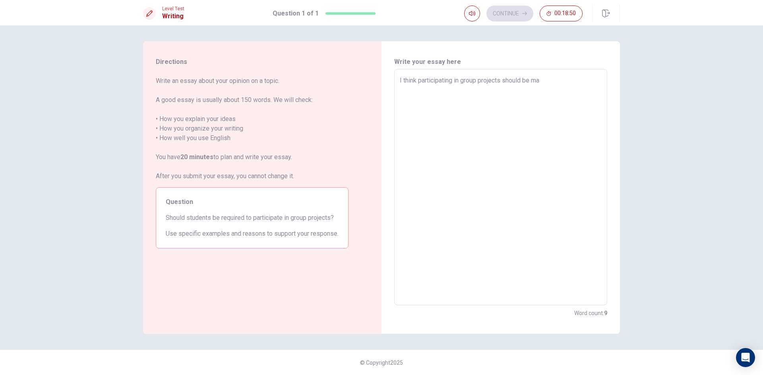
type textarea "I think participating in group projects should be man"
type textarea "x"
type textarea "I think participating in group projects should be mand"
type textarea "x"
type textarea "I think participating in group projects should be mando"
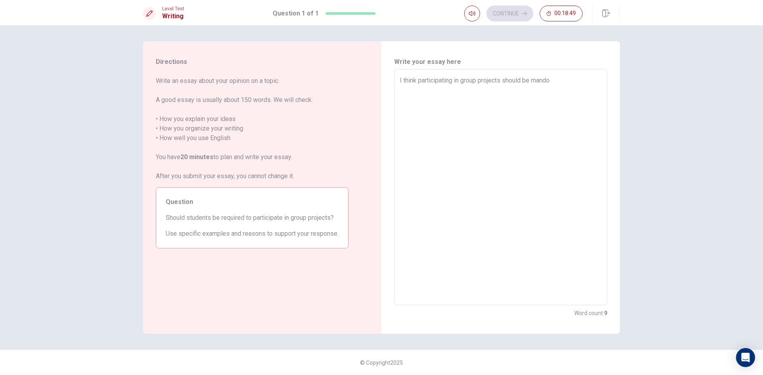
type textarea "x"
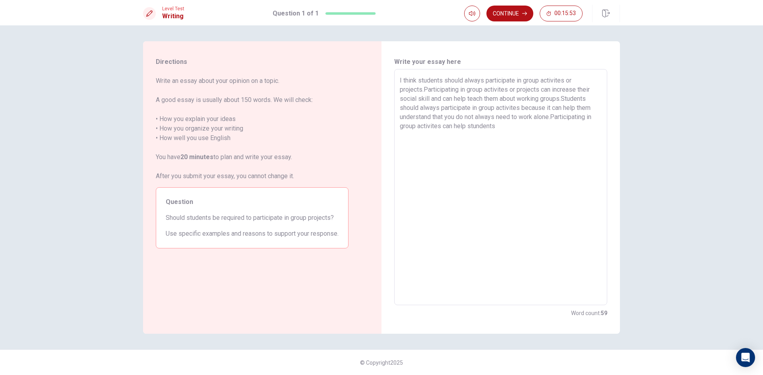
click at [480, 129] on textarea "I think students should always participate in group activites or projects.Parti…" at bounding box center [501, 187] width 202 height 223
click at [500, 129] on textarea "I think students should always participate in group activites or projects.Parti…" at bounding box center [501, 187] width 202 height 223
click at [411, 146] on textarea "I think students should always participate in group activites or projects.Parti…" at bounding box center [501, 187] width 202 height 223
click at [426, 150] on textarea "I think students should always participate in group activites or projects.Parti…" at bounding box center [501, 187] width 202 height 223
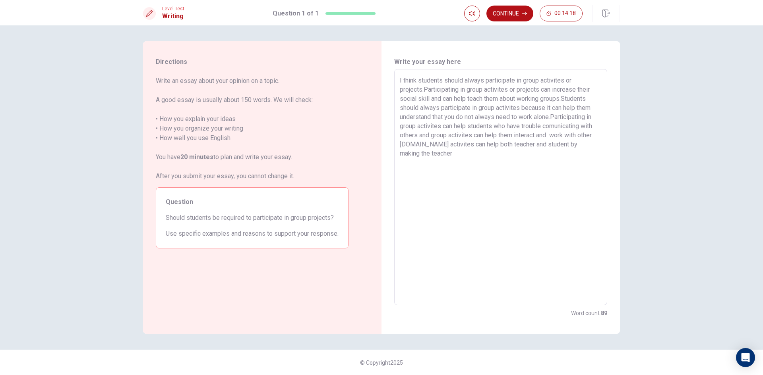
click at [597, 146] on textarea "I think students should always participate in group activites or projects.Parti…" at bounding box center [501, 187] width 202 height 223
click at [439, 153] on textarea "I think students should always participate in group activites or projects.Parti…" at bounding box center [501, 187] width 202 height 223
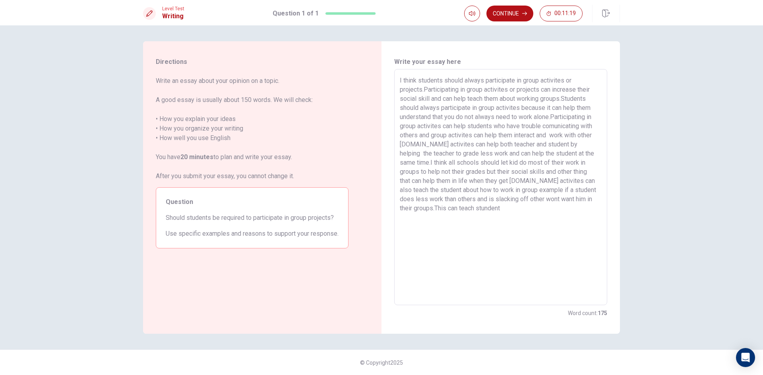
click at [479, 210] on textarea "I think students should always participate in group activites or projects.Parti…" at bounding box center [501, 187] width 202 height 223
click at [476, 208] on textarea "I think students should always participate in group activites or projects.Parti…" at bounding box center [501, 187] width 202 height 223
click at [495, 209] on textarea "I think students should always participate in group activites or projects.Parti…" at bounding box center [501, 187] width 202 height 223
drag, startPoint x: 392, startPoint y: 68, endPoint x: 445, endPoint y: 117, distance: 72.2
click at [445, 117] on div "Write your essay here x ​ Word count : 180" at bounding box center [500, 187] width 238 height 293
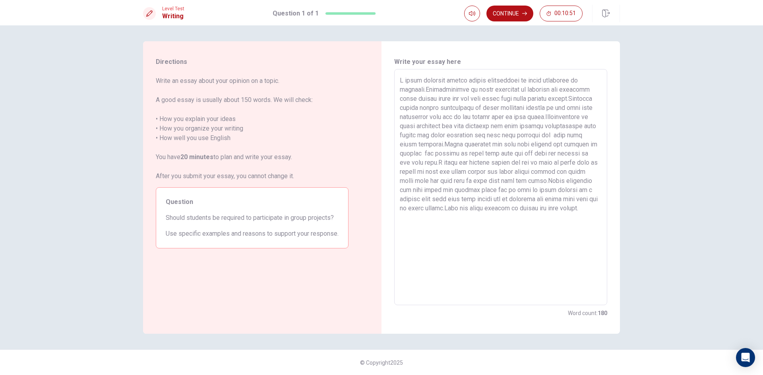
drag, startPoint x: 389, startPoint y: 60, endPoint x: 456, endPoint y: 106, distance: 81.8
click at [511, 14] on button "Continue" at bounding box center [509, 14] width 47 height 16
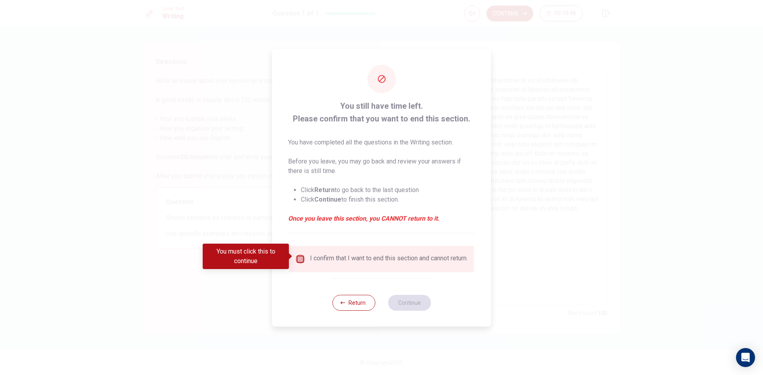
click at [302, 255] on input "You must click this to continue" at bounding box center [301, 260] width 10 height 10
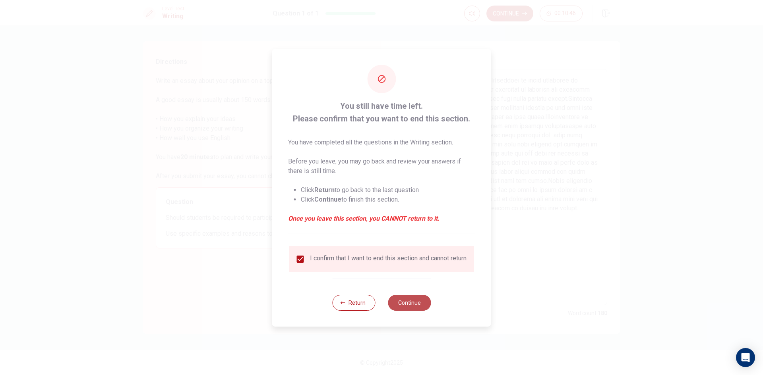
click at [409, 304] on button "Continue" at bounding box center [409, 303] width 43 height 16
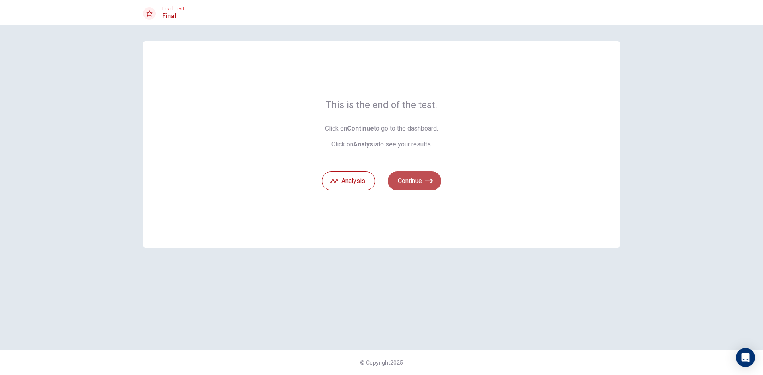
click at [427, 181] on icon "button" at bounding box center [429, 181] width 8 height 5
